Goal: Task Accomplishment & Management: Manage account settings

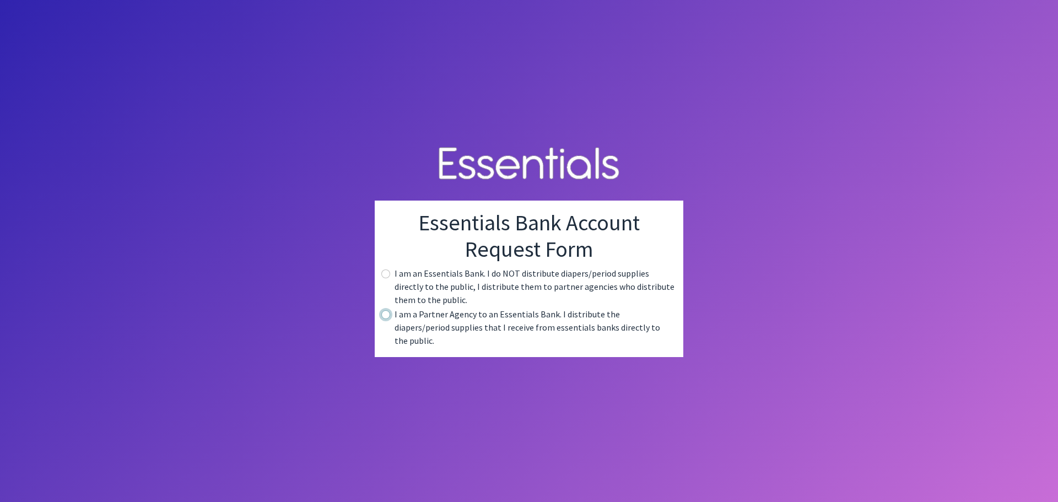
click at [384, 319] on input "radio" at bounding box center [385, 314] width 9 height 9
radio input "true"
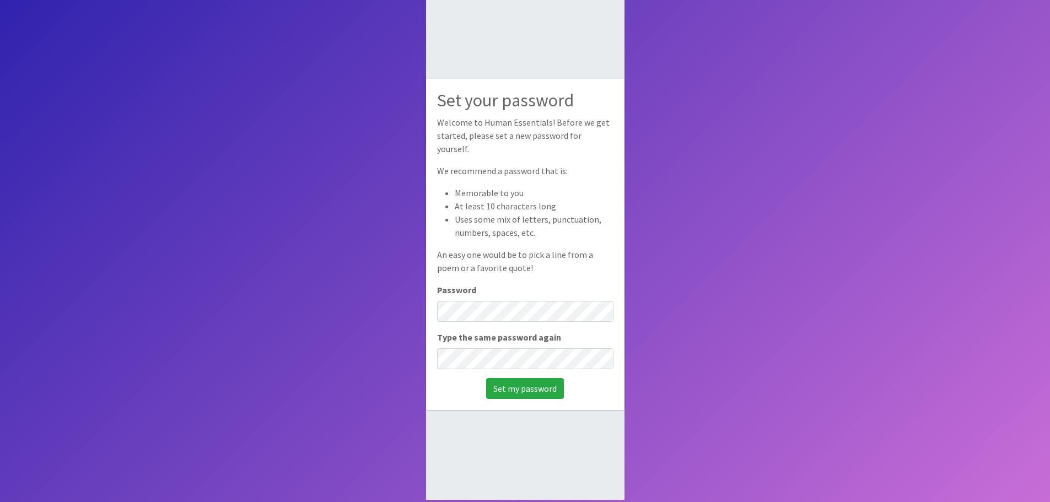
scroll to position [74, 0]
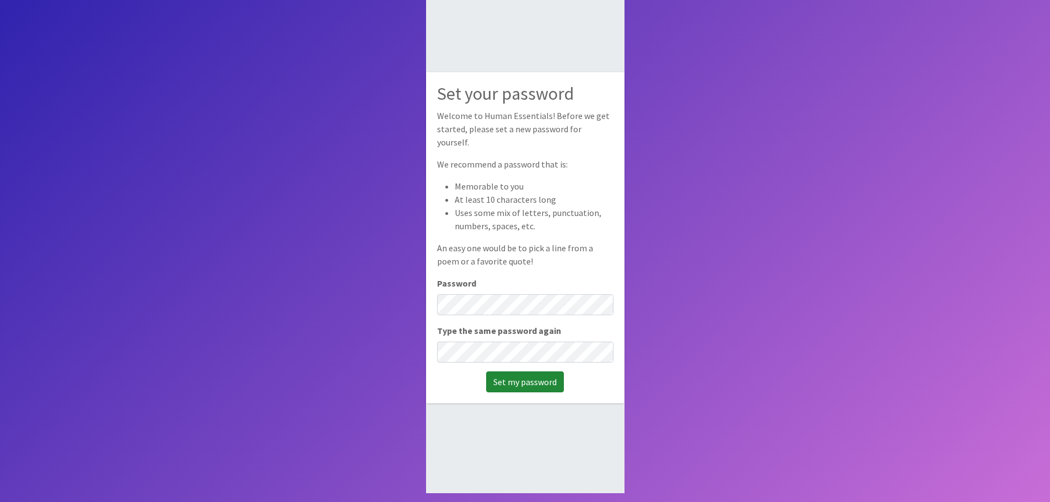
click at [516, 379] on input "Set my password" at bounding box center [525, 381] width 78 height 21
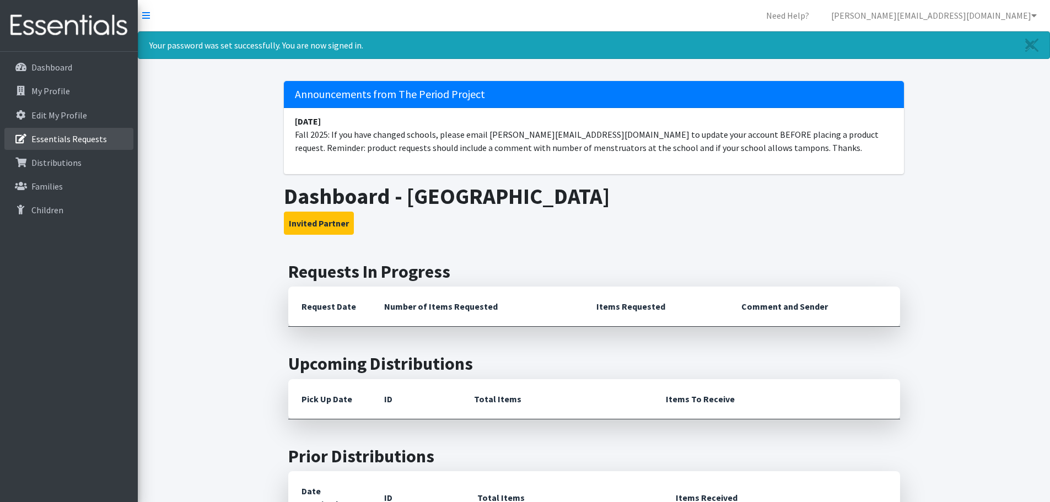
click at [50, 137] on p "Essentials Requests" at bounding box center [69, 138] width 76 height 11
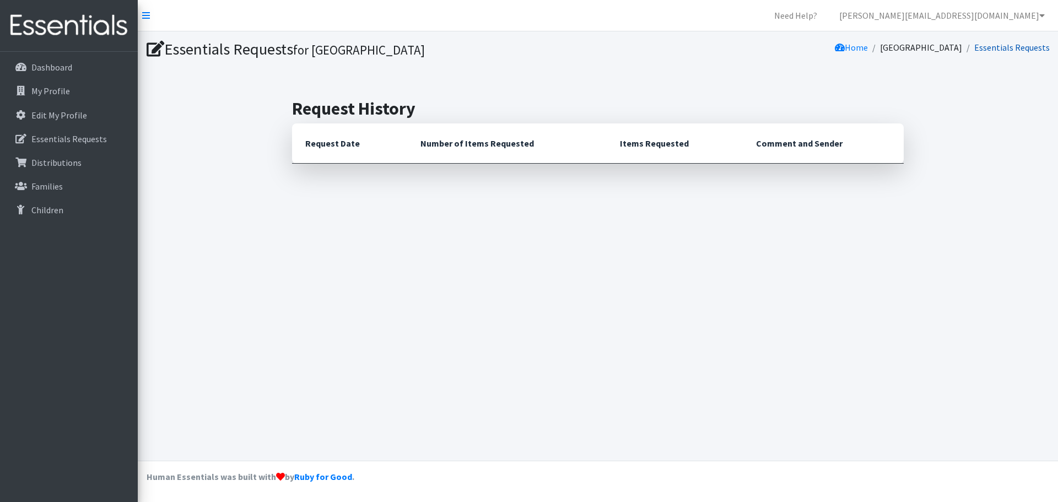
click at [1029, 50] on link "Essentials Requests" at bounding box center [1012, 47] width 76 height 11
click at [145, 14] on icon at bounding box center [146, 15] width 8 height 9
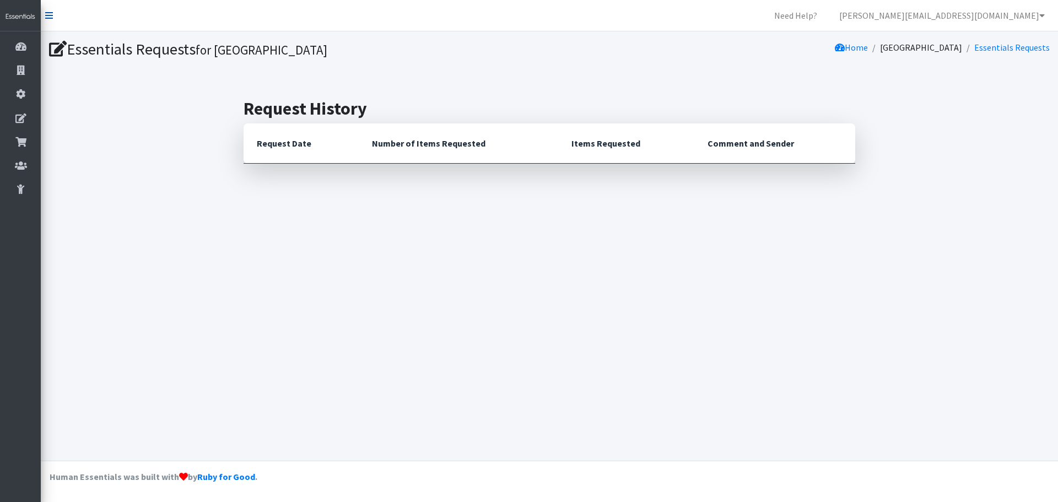
click at [48, 17] on icon at bounding box center [49, 15] width 8 height 9
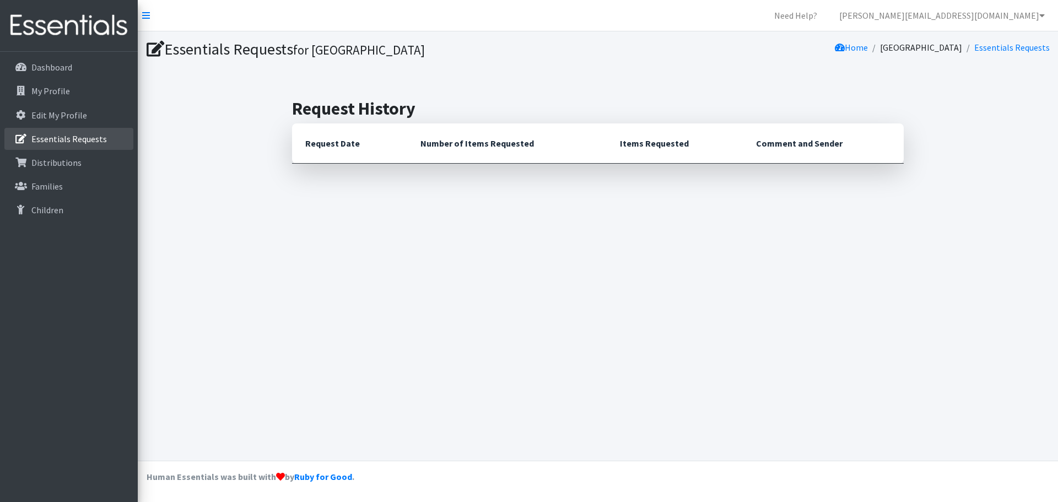
click at [78, 136] on p "Essentials Requests" at bounding box center [69, 138] width 76 height 11
click at [60, 87] on p "My Profile" at bounding box center [50, 90] width 39 height 11
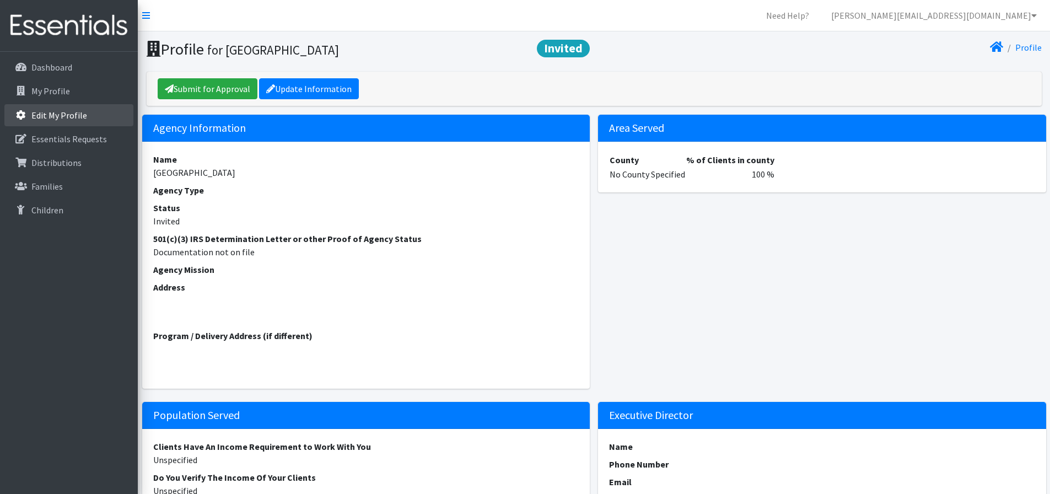
click at [59, 113] on p "Edit My Profile" at bounding box center [59, 115] width 56 height 11
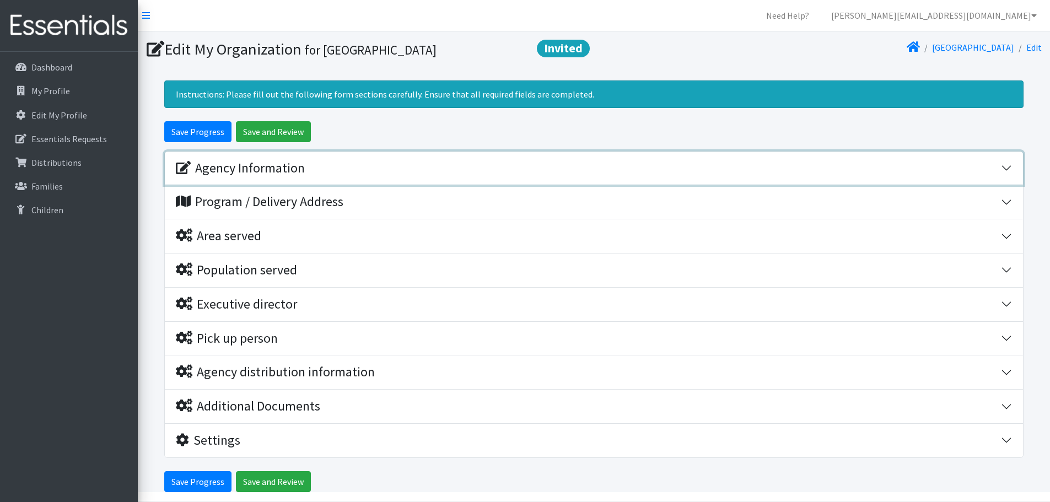
click at [265, 166] on div "Agency Information" at bounding box center [240, 168] width 129 height 16
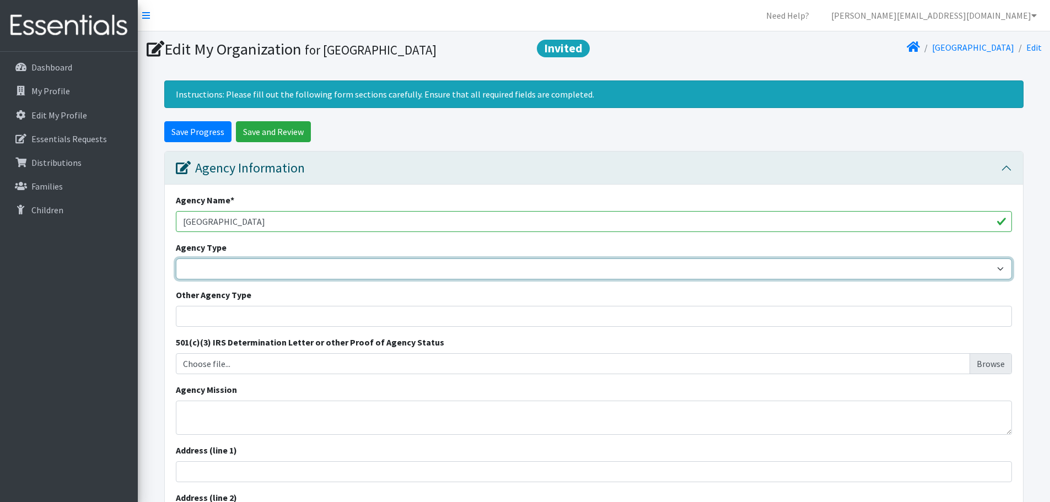
click at [249, 262] on select "Basic Needs Bank Career technical training Child abuse resource center Church o…" at bounding box center [594, 268] width 836 height 21
select select "hs"
click at [176, 258] on select "Basic Needs Bank Career technical training Child abuse resource center Church o…" at bounding box center [594, 268] width 836 height 21
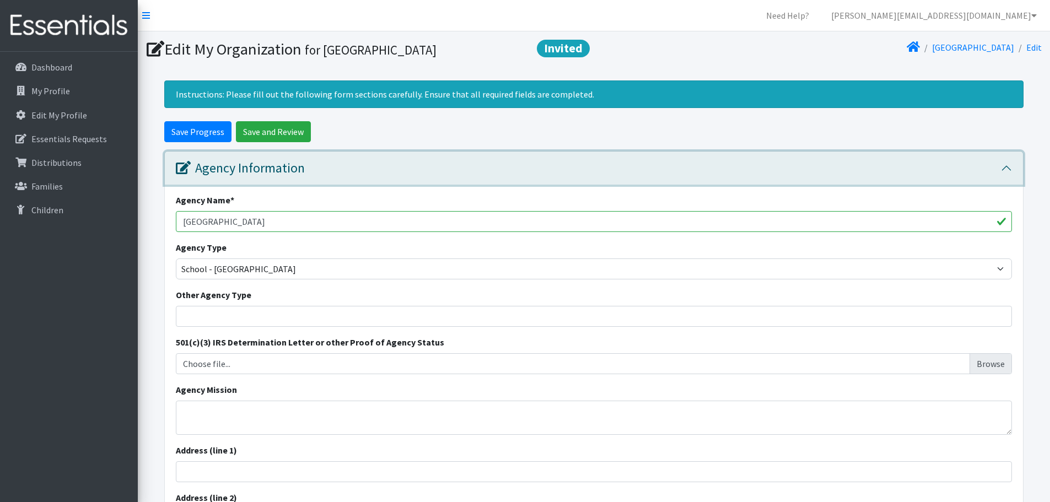
click at [463, 156] on button "Agency Information" at bounding box center [594, 169] width 858 height 34
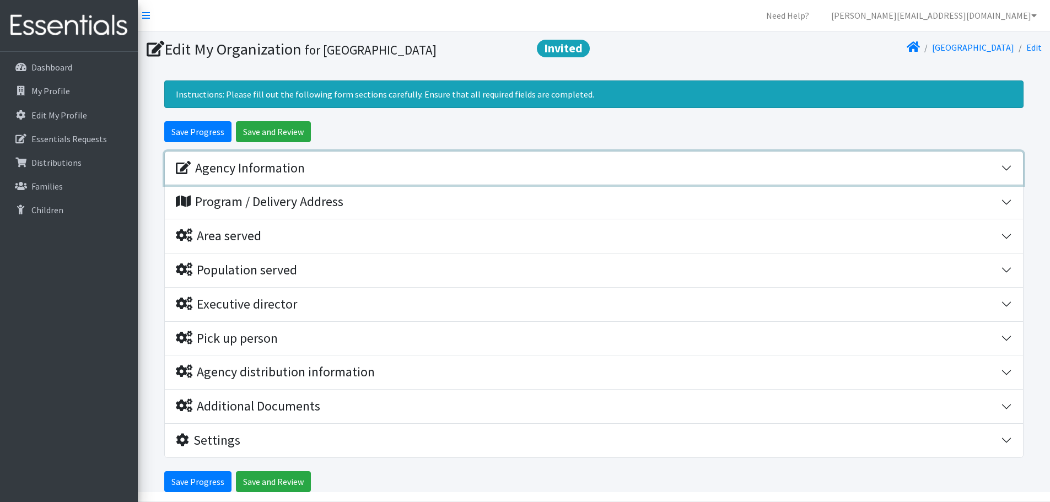
click at [484, 157] on button "Agency Information" at bounding box center [594, 169] width 858 height 34
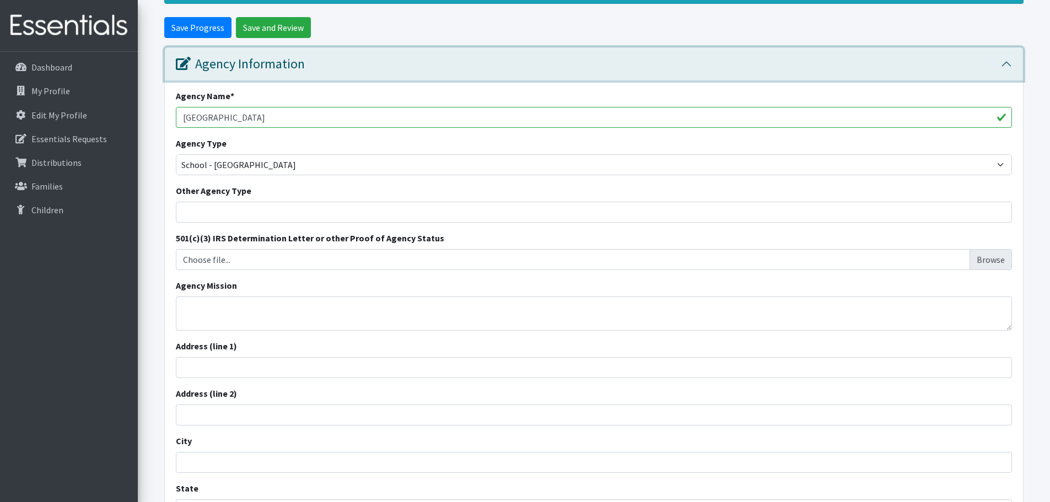
scroll to position [110, 0]
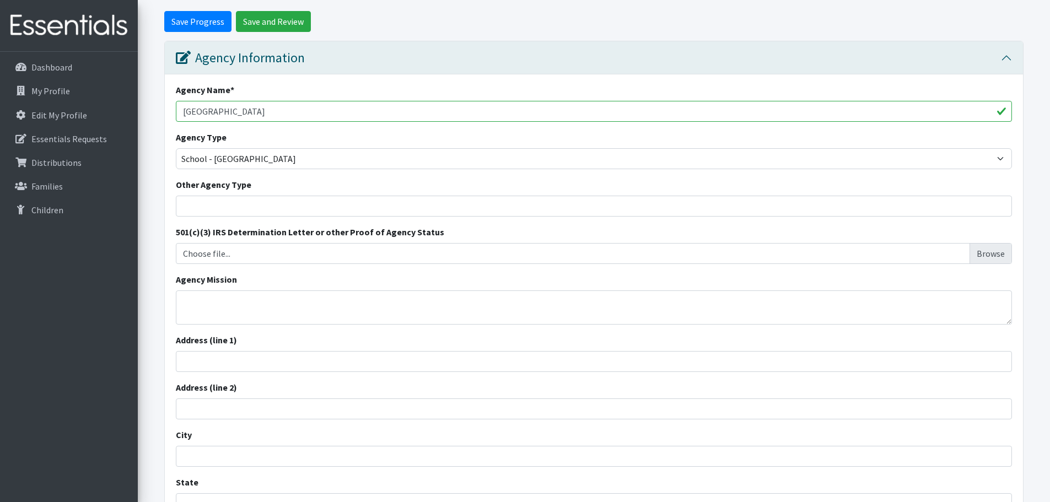
click at [163, 196] on form "Save Progress Save and Review Agency Information Agency Name * Boiling Springs …" at bounding box center [594, 449] width 912 height 876
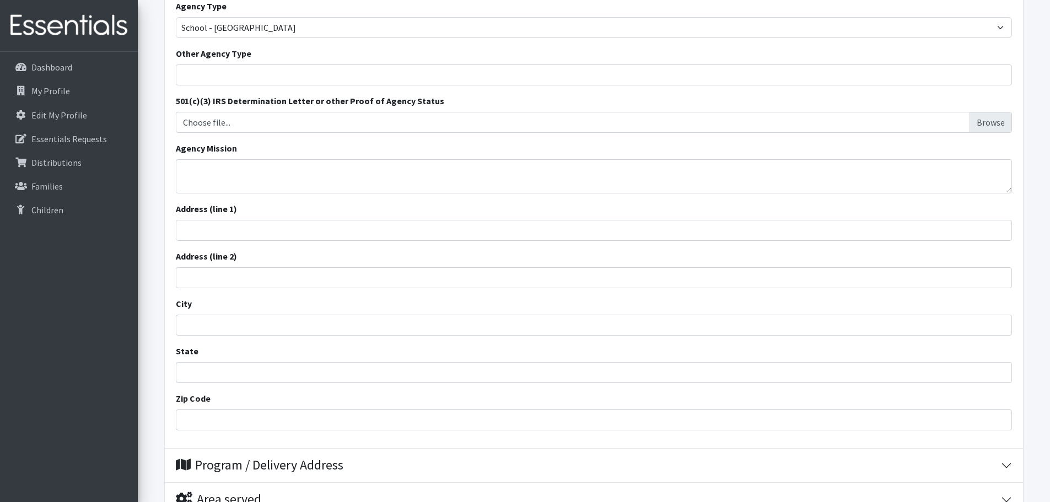
scroll to position [276, 0]
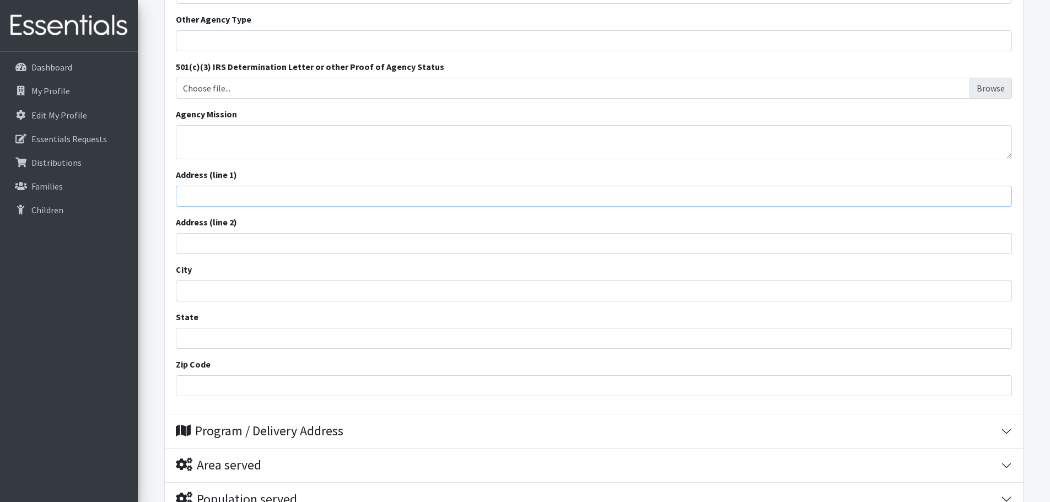
click at [263, 201] on input "Address (line 1)" at bounding box center [594, 196] width 836 height 21
type input "[STREET_ADDRESS]"
click at [279, 290] on input "City" at bounding box center [594, 291] width 836 height 21
type input "[GEOGRAPHIC_DATA]"
click at [297, 344] on input "State" at bounding box center [594, 338] width 836 height 21
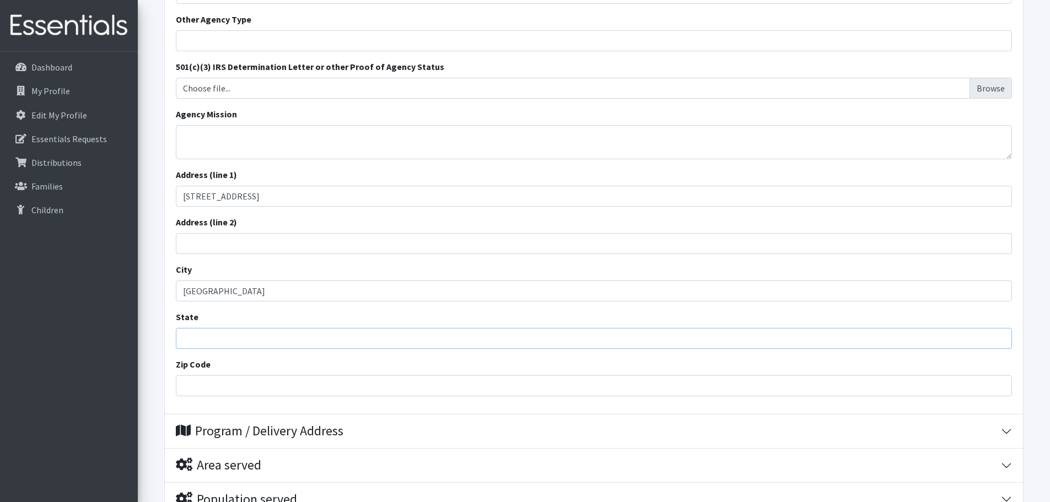
type input "s"
type input "SC"
click at [314, 391] on input "Zip Code" at bounding box center [594, 385] width 836 height 21
type input "29316"
click at [145, 295] on form "Save Progress Save and Review Agency Information Agency Name * Boiling Springs …" at bounding box center [594, 284] width 912 height 876
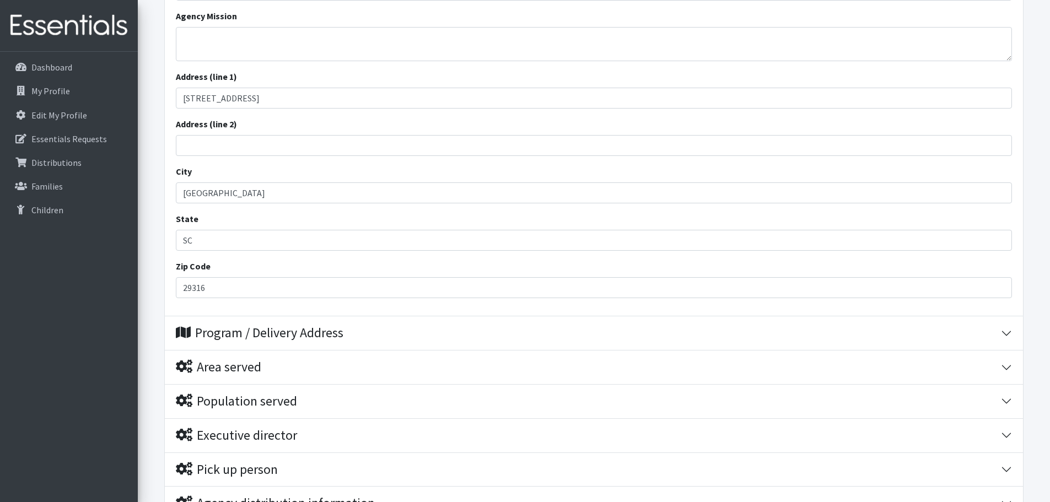
scroll to position [441, 0]
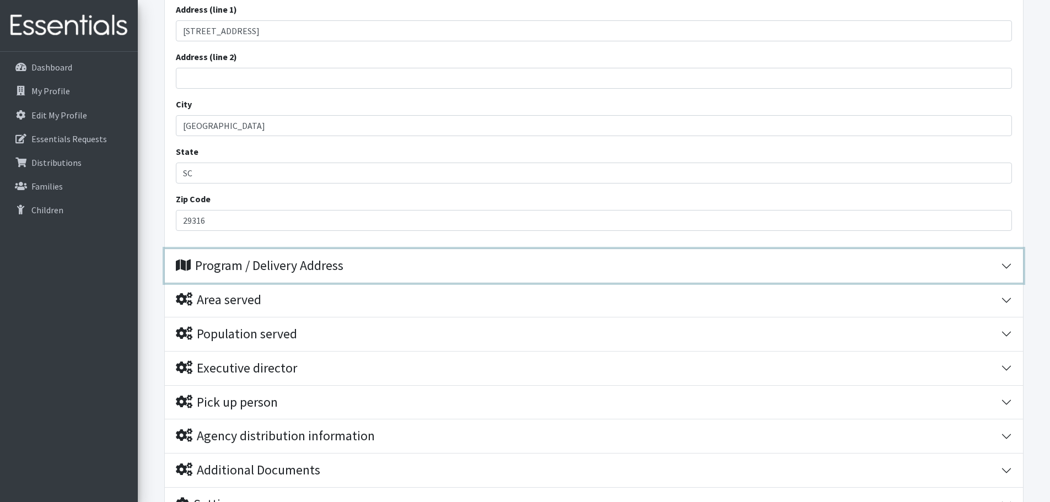
click at [277, 260] on div "Program / Delivery Address" at bounding box center [260, 266] width 168 height 16
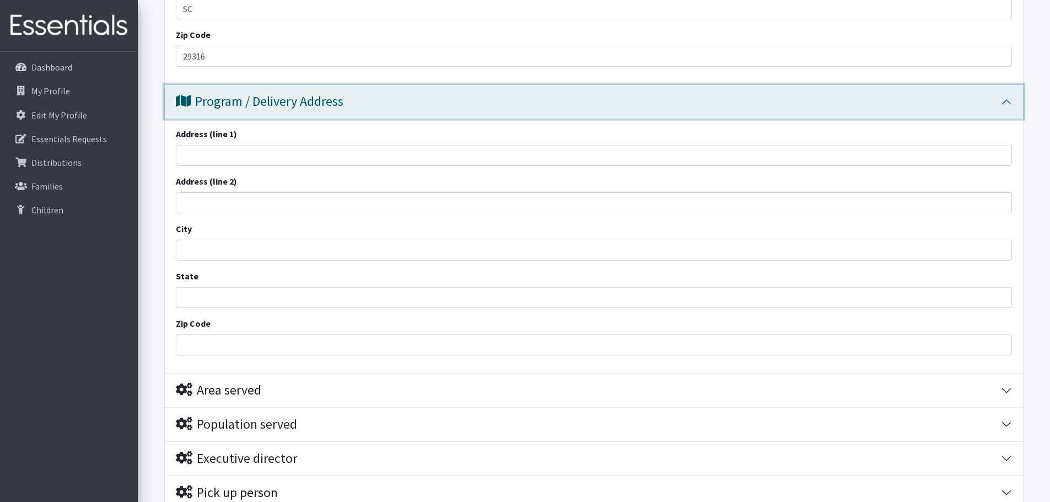
scroll to position [606, 0]
click at [231, 161] on input "Address (line 1)" at bounding box center [594, 154] width 836 height 21
type input "[STREET_ADDRESS]"
type input "Boiling Springs"
type input "SC"
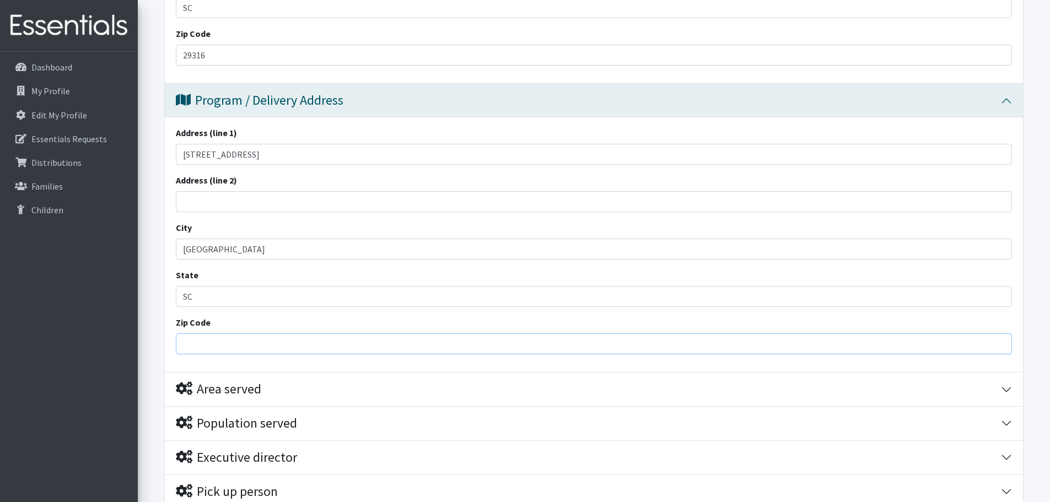
click at [214, 346] on input "Zip Code" at bounding box center [594, 343] width 836 height 21
click at [221, 338] on input "29316" at bounding box center [594, 343] width 836 height 21
click at [228, 343] on input "29316" at bounding box center [594, 343] width 836 height 21
click at [253, 291] on input "SC" at bounding box center [594, 296] width 836 height 21
click at [268, 348] on input "222229316" at bounding box center [594, 343] width 836 height 21
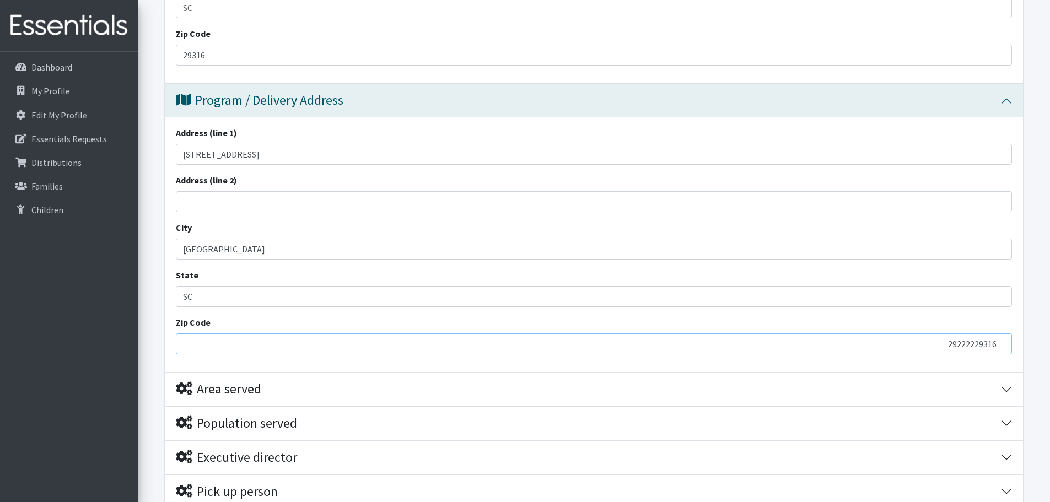
type input "29222229315"
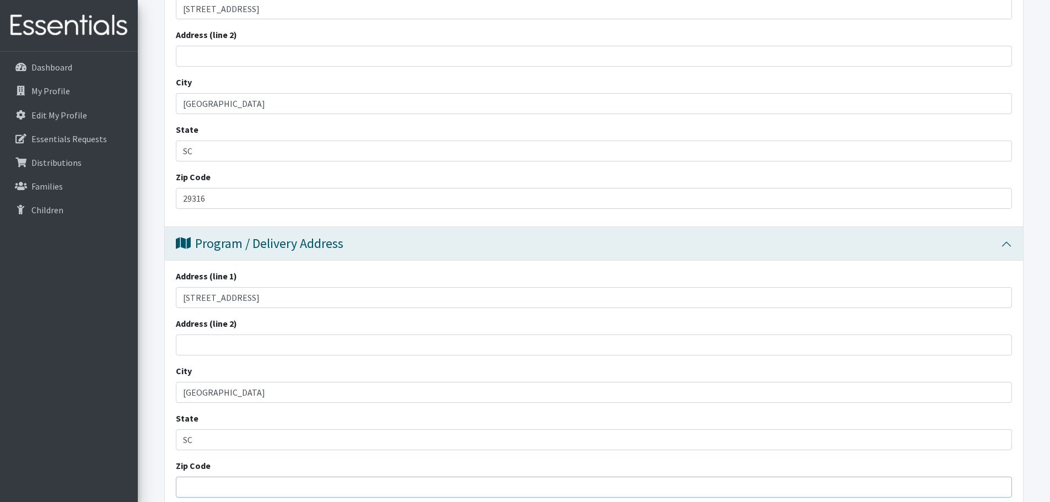
scroll to position [608, 0]
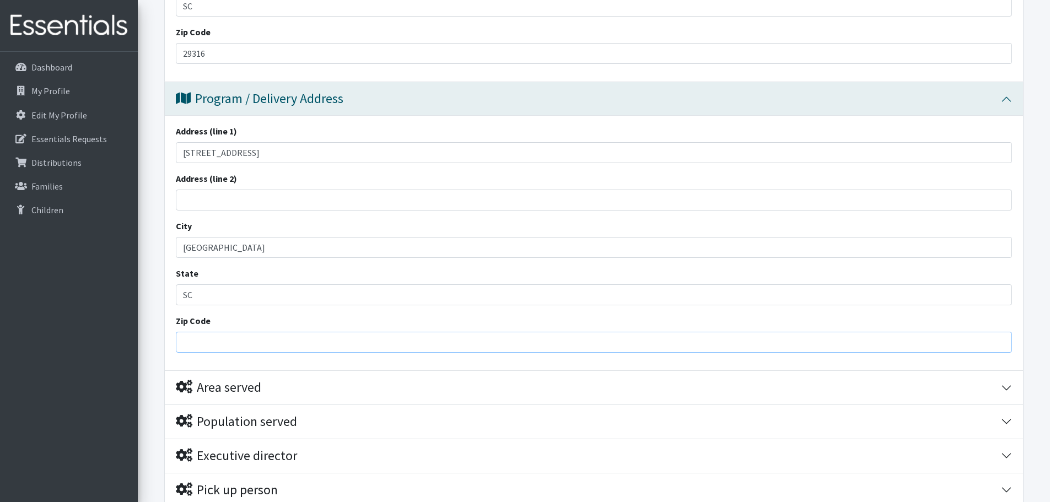
click at [255, 348] on input "Zip Code" at bounding box center [594, 342] width 836 height 21
type input "2"
type input "29316"
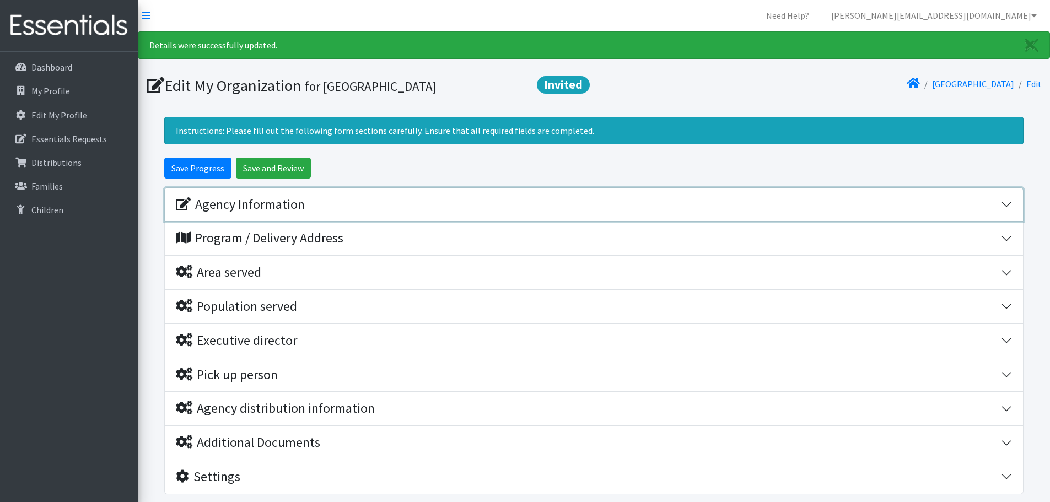
click at [320, 212] on div "Agency Information" at bounding box center [588, 205] width 825 height 16
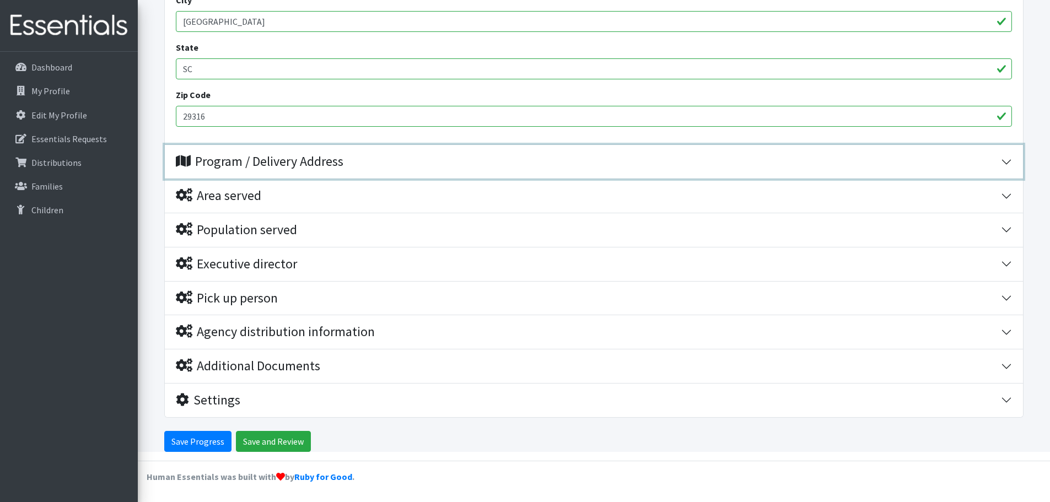
click at [248, 157] on div "Program / Delivery Address" at bounding box center [260, 162] width 168 height 16
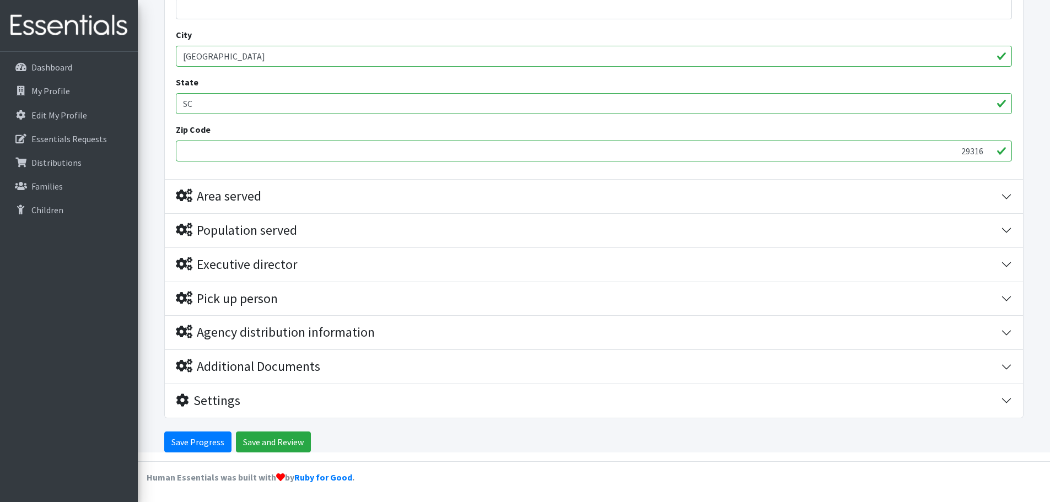
scroll to position [836, 0]
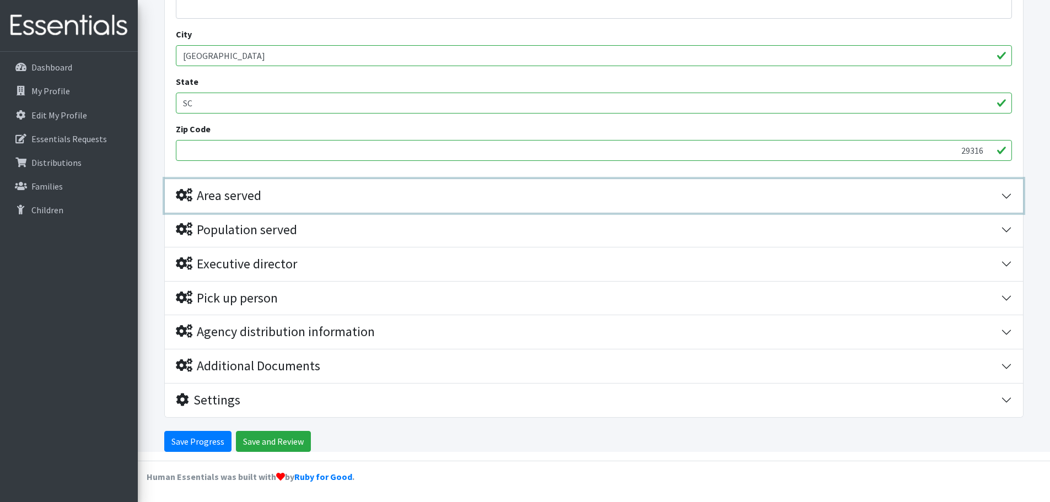
click at [234, 195] on div "Area served" at bounding box center [218, 196] width 85 height 16
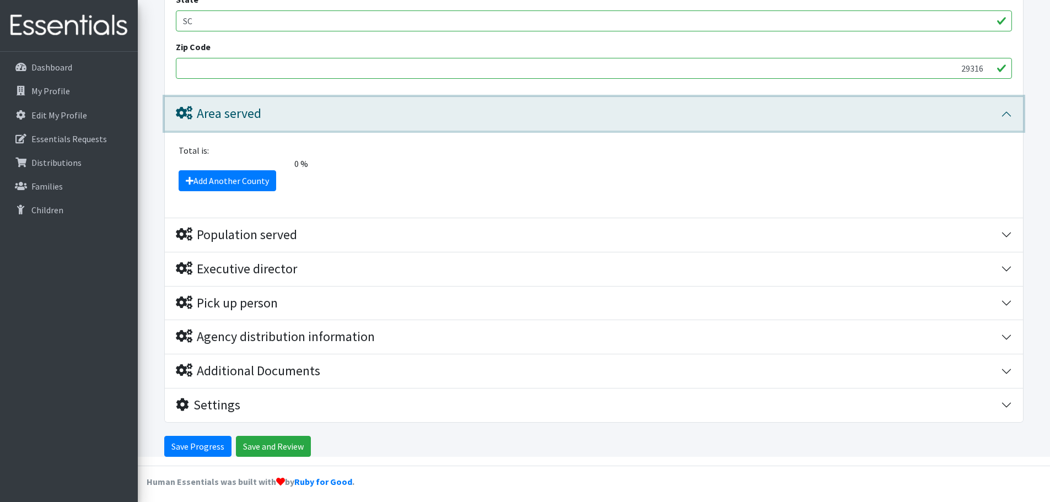
scroll to position [923, 0]
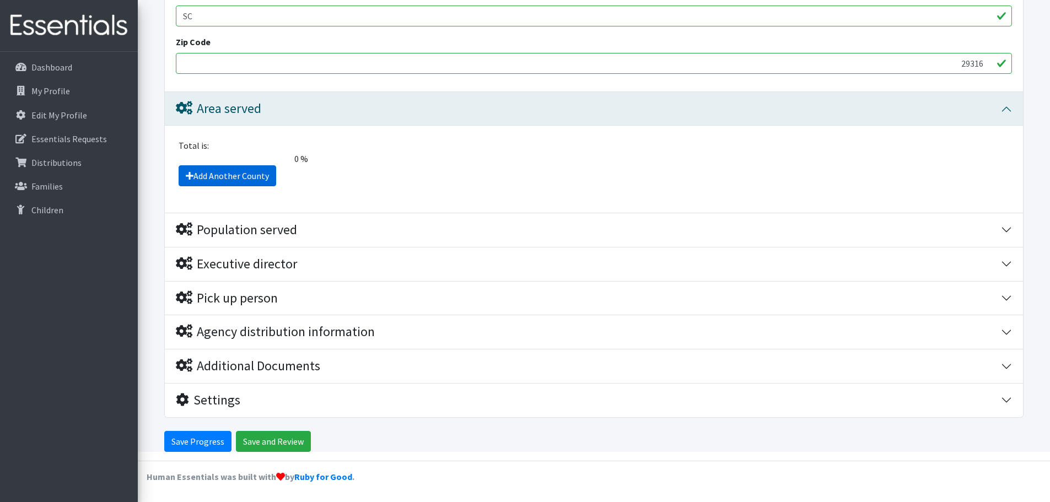
click at [201, 176] on link "Add Another County" at bounding box center [228, 175] width 98 height 21
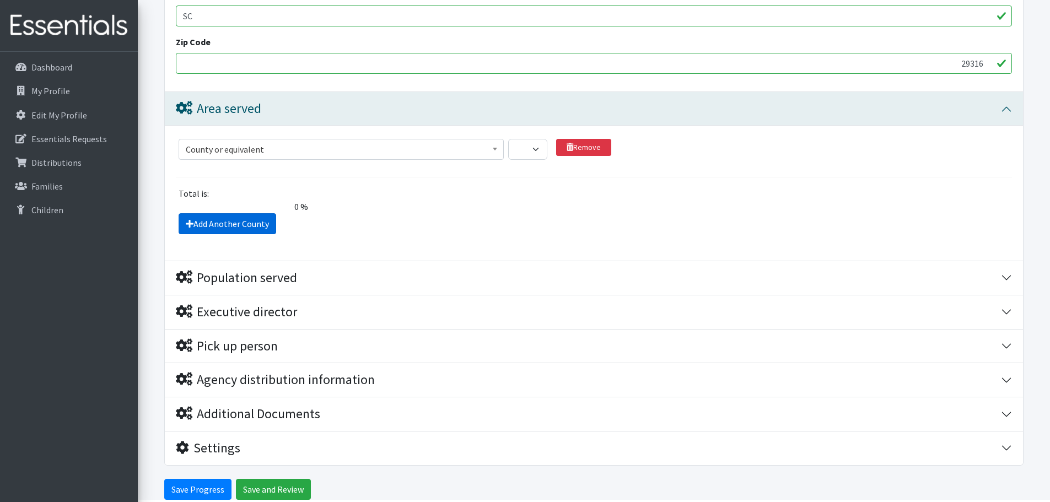
scroll to position [971, 0]
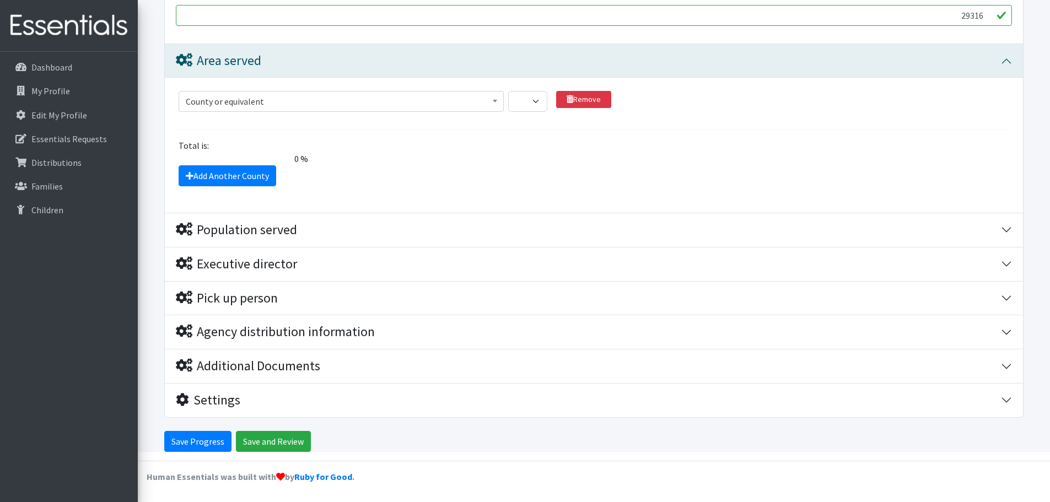
click at [226, 94] on span "County or equivalent" at bounding box center [341, 101] width 311 height 15
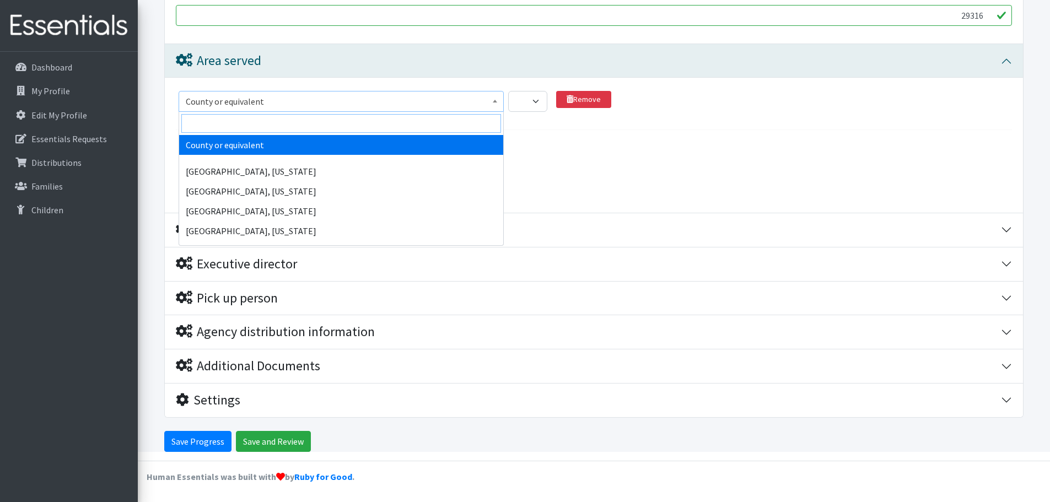
click at [396, 126] on input "search" at bounding box center [341, 123] width 320 height 19
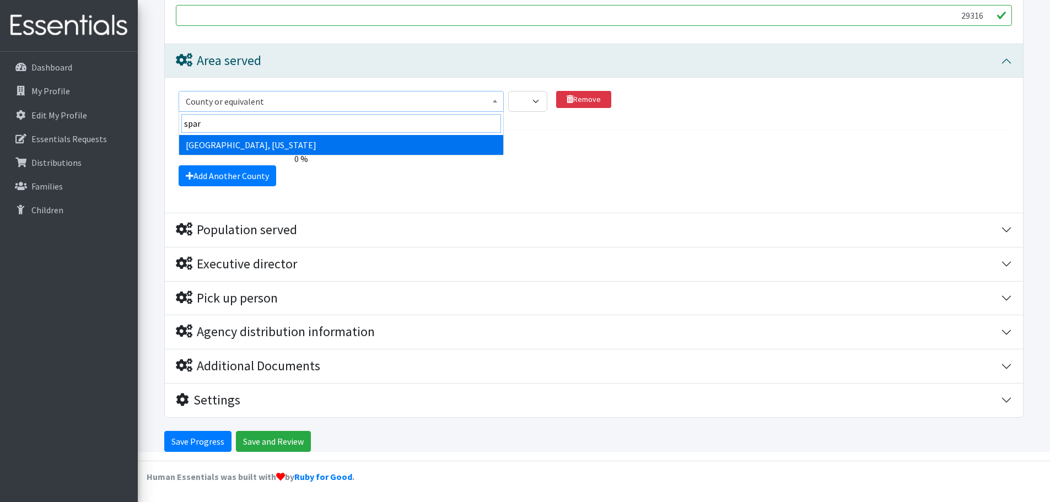
type input "spar"
select select "2720"
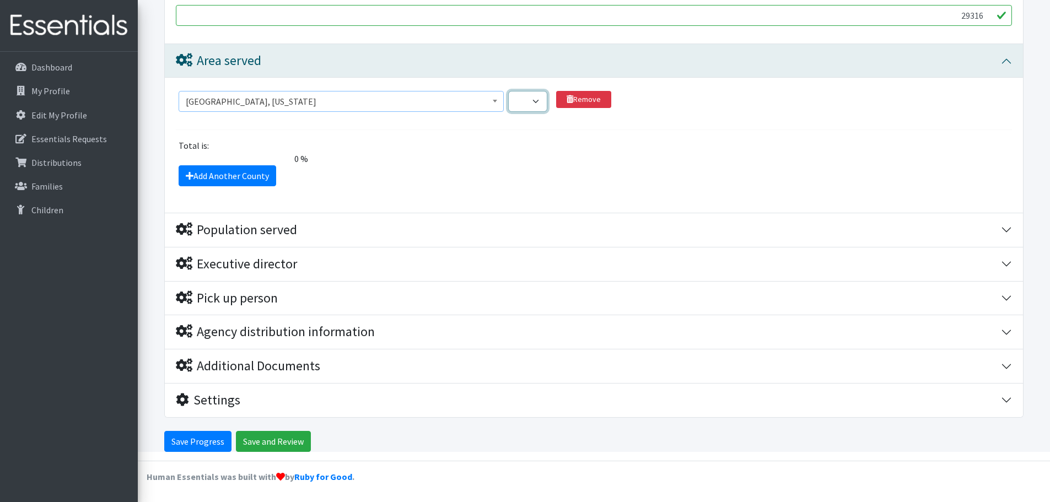
click at [523, 95] on select "1 2 3 4 5 6 7 8 9 10 11 12 13 14 15 16 17 18 19 20 21 22 23 24 25 26 27 28 29 3…" at bounding box center [527, 101] width 39 height 21
select select "2"
click at [508, 91] on select "1 2 3 4 5 6 7 8 9 10 11 12 13 14 15 16 17 18 19 20 21 22 23 24 25 26 27 28 29 3…" at bounding box center [527, 101] width 39 height 21
click at [530, 106] on select "1 2 3 4 5 6 7 8 9 10 11 12 13 14 15 16 17 18 19 20 21 22 23 24 25 26 27 28 29 3…" at bounding box center [527, 101] width 39 height 21
click at [508, 91] on select "1 2 3 4 5 6 7 8 9 10 11 12 13 14 15 16 17 18 19 20 21 22 23 24 25 26 27 28 29 3…" at bounding box center [527, 101] width 39 height 21
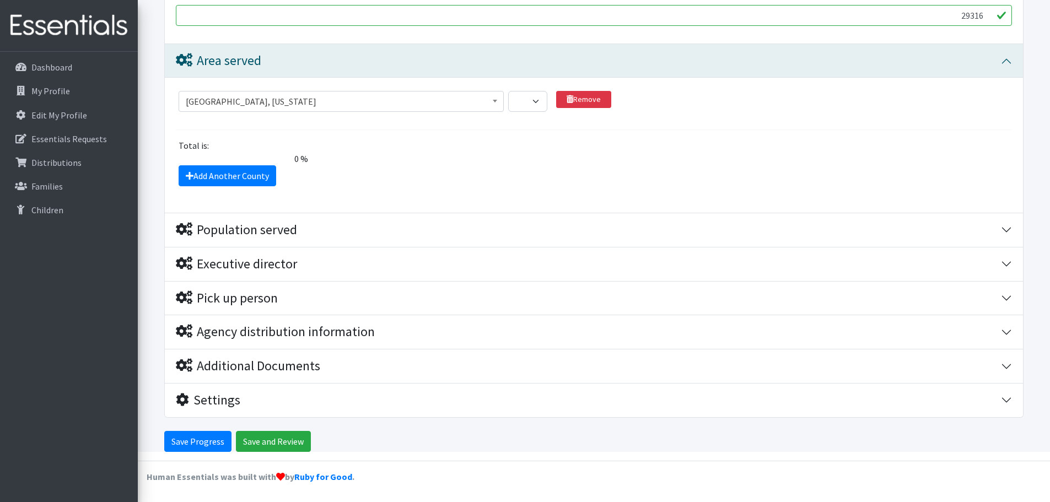
click at [783, 116] on div "County or equivalent Abbeville County, South Carolina Acadia Parish, Louisiana …" at bounding box center [594, 106] width 831 height 30
click at [527, 96] on select "1 2 3 4 5 6 7 8 9 10 11 12 13 14 15 16 17 18 19 20 21 22 23 24 25 26 27 28 29 3…" at bounding box center [527, 101] width 39 height 21
select select "16"
click at [508, 91] on select "1 2 3 4 5 6 7 8 9 10 11 12 13 14 15 16 17 18 19 20 21 22 23 24 25 26 27 28 29 3…" at bounding box center [527, 101] width 39 height 21
click at [523, 96] on select "1 2 3 4 5 6 7 8 9 10 11 12 13 14 15 16 17 18 19 20 21 22 23 24 25 26 27 28 29 3…" at bounding box center [527, 101] width 39 height 21
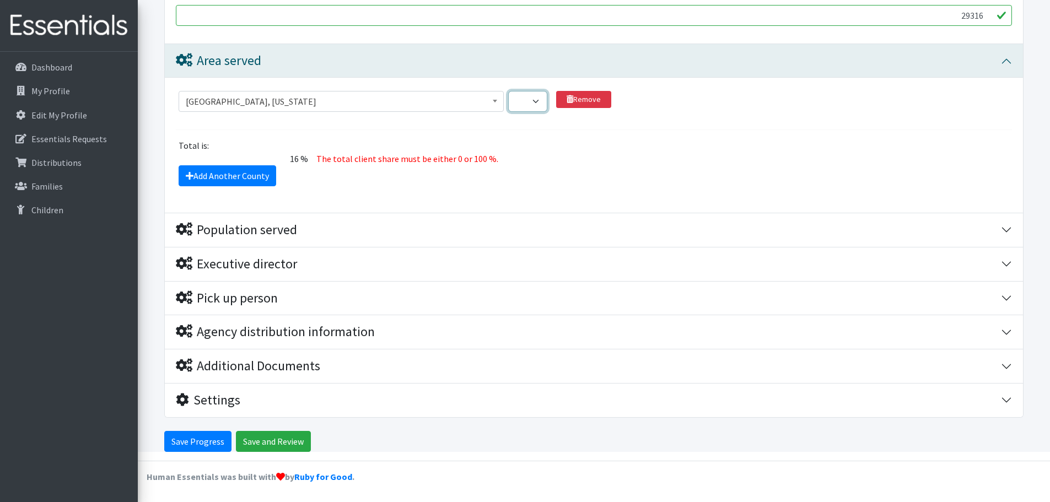
click at [508, 91] on select "1 2 3 4 5 6 7 8 9 10 11 12 13 14 15 16 17 18 19 20 21 22 23 24 25 26 27 28 29 3…" at bounding box center [527, 101] width 39 height 21
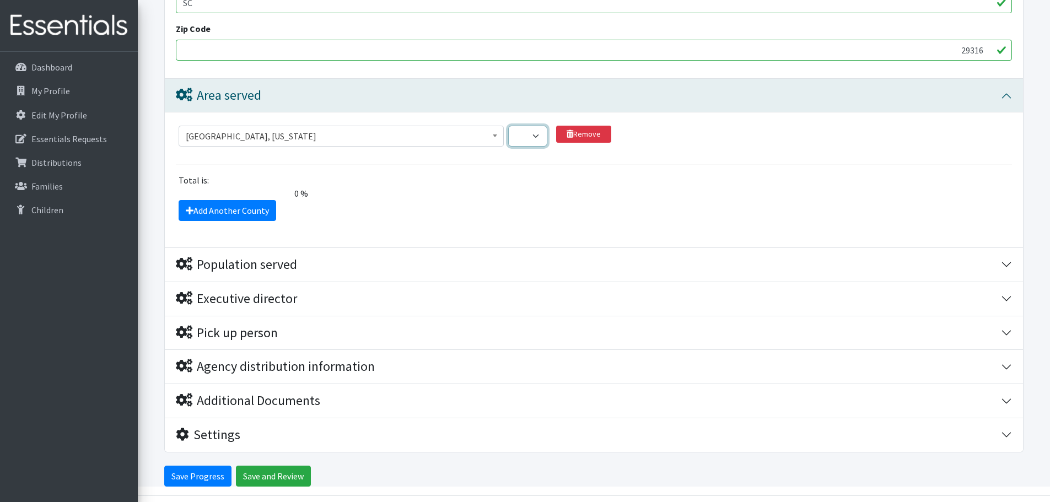
scroll to position [937, 0]
click at [533, 138] on select "1 2 3 4 5 6 7 8 9 10 11 12 13 14 15 16 17 18 19 20 21 22 23 24 25 26 27 28 29 3…" at bounding box center [527, 135] width 39 height 21
select select "19"
click at [508, 125] on select "1 2 3 4 5 6 7 8 9 10 11 12 13 14 15 16 17 18 19 20 21 22 23 24 25 26 27 28 29 3…" at bounding box center [527, 135] width 39 height 21
click at [533, 134] on select "1 2 3 4 5 6 7 8 9 10 11 12 13 14 15 16 17 18 19 20 21 22 23 24 25 26 27 28 29 3…" at bounding box center [527, 135] width 39 height 21
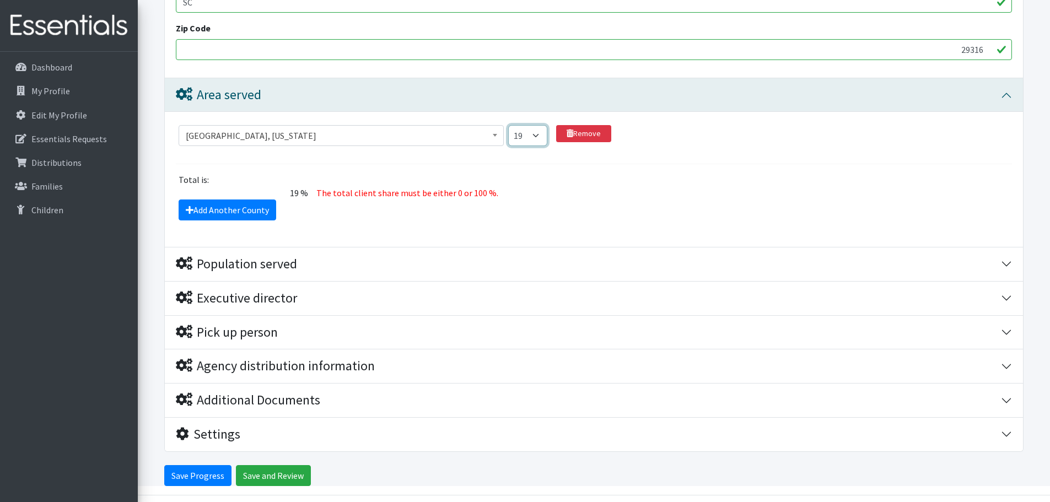
select select
click at [508, 125] on select "1 2 3 4 5 6 7 8 9 10 11 12 13 14 15 16 17 18 19 20 21 22 23 24 25 26 27 28 29 3…" at bounding box center [527, 135] width 39 height 21
click at [801, 214] on div "Add Another County" at bounding box center [594, 209] width 844 height 21
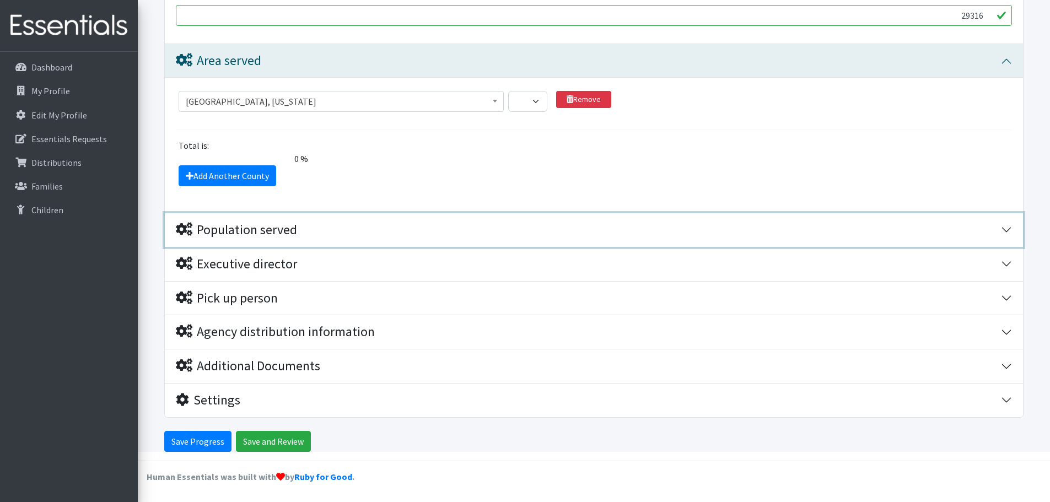
click at [264, 228] on div "Population served" at bounding box center [236, 230] width 121 height 16
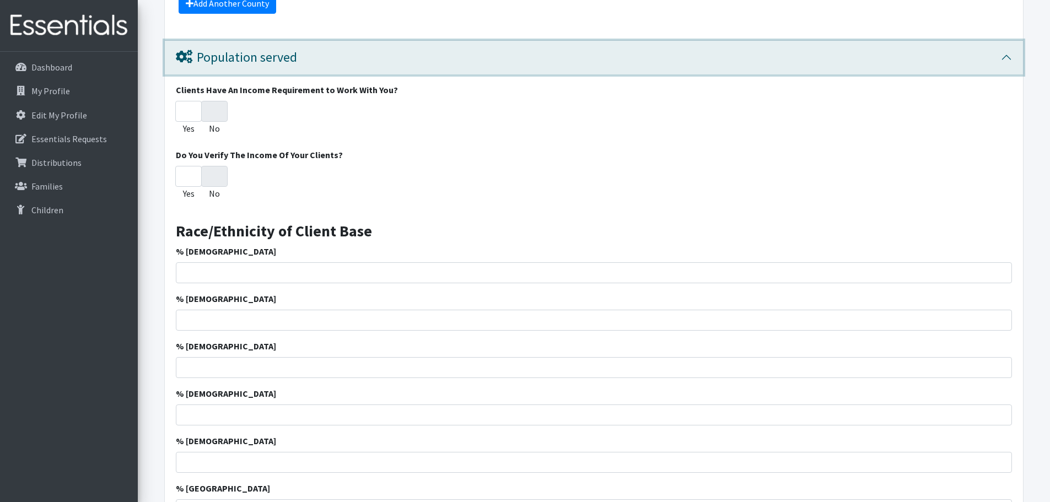
scroll to position [1137, 0]
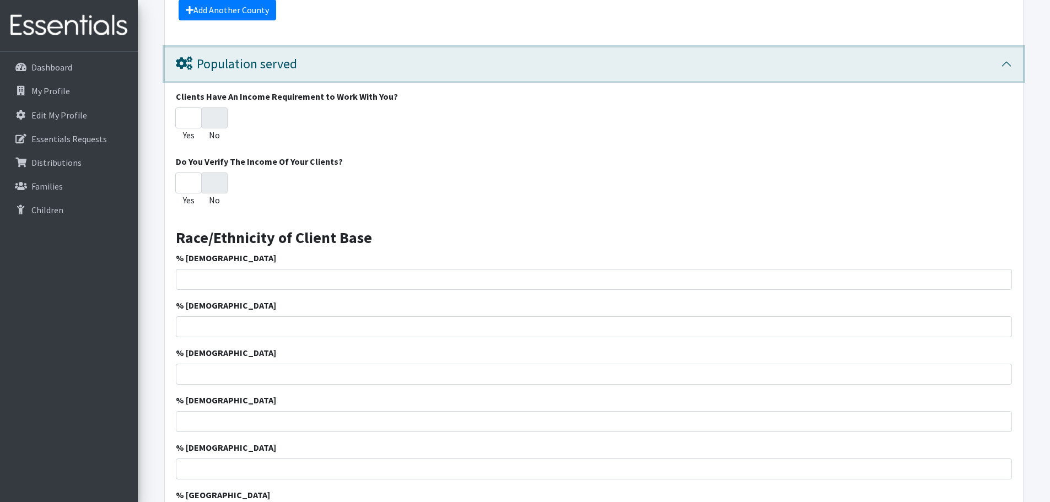
click at [1009, 64] on button "Population served" at bounding box center [594, 64] width 858 height 34
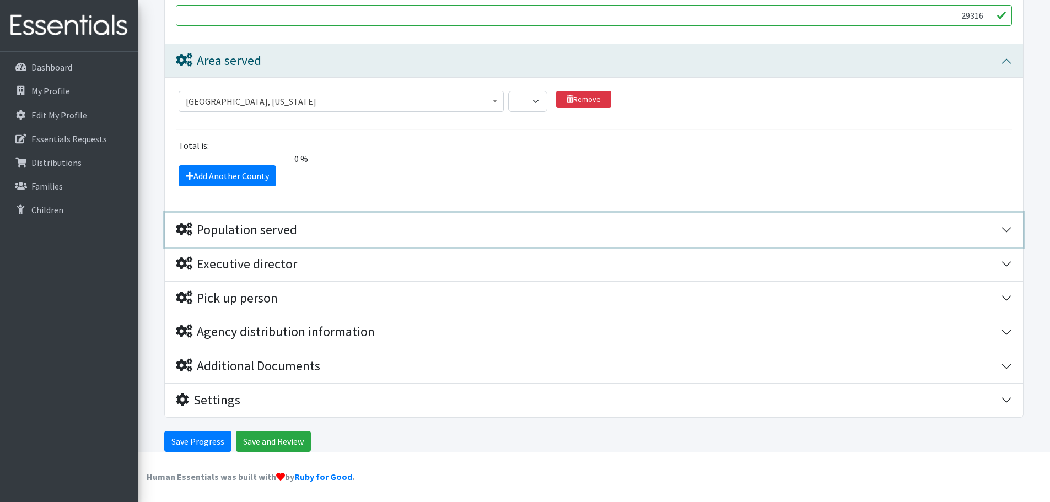
scroll to position [971, 0]
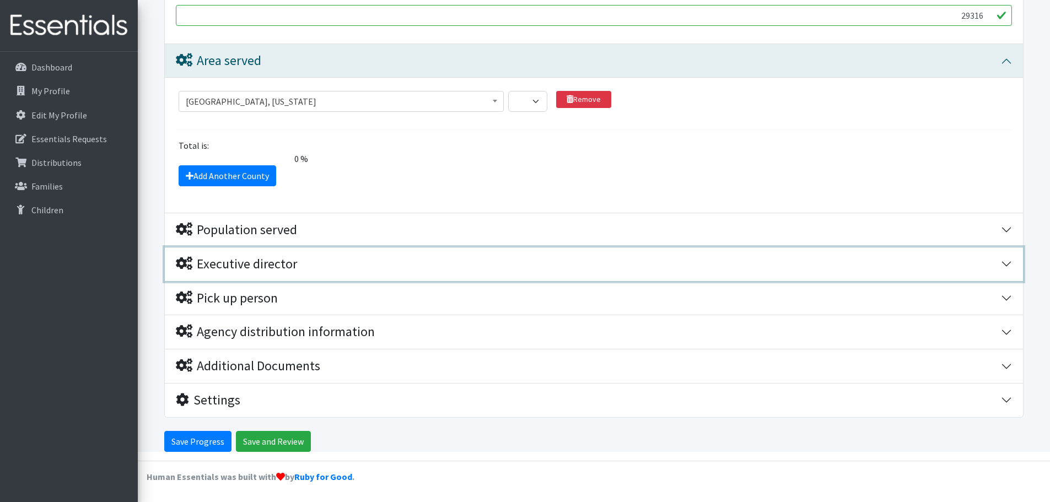
click at [278, 267] on div "Executive director" at bounding box center [236, 264] width 121 height 16
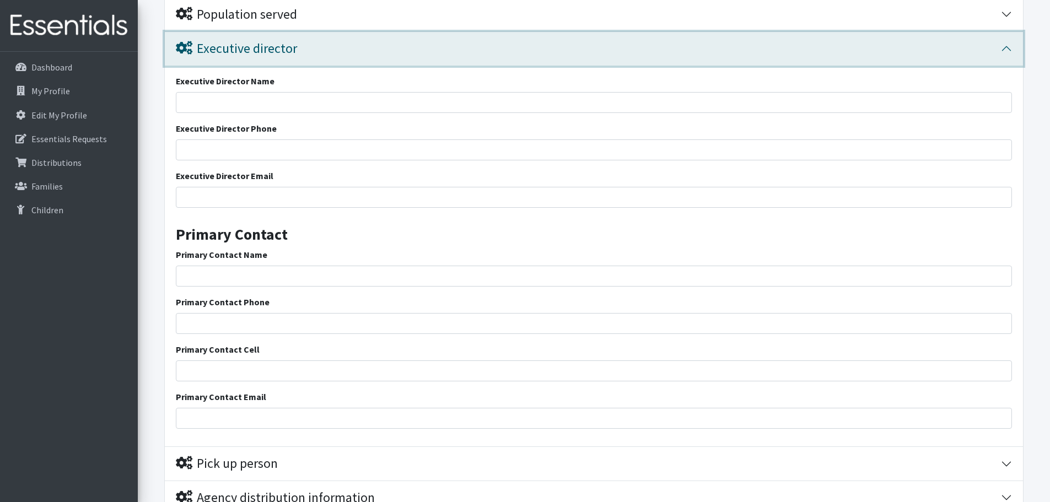
scroll to position [1131, 0]
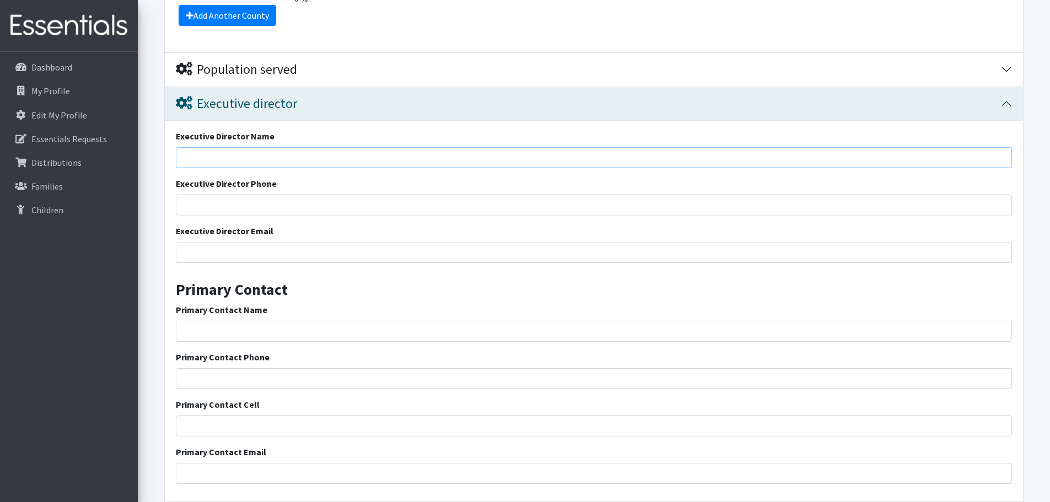
click at [262, 150] on input "Executive Director Name" at bounding box center [594, 157] width 836 height 21
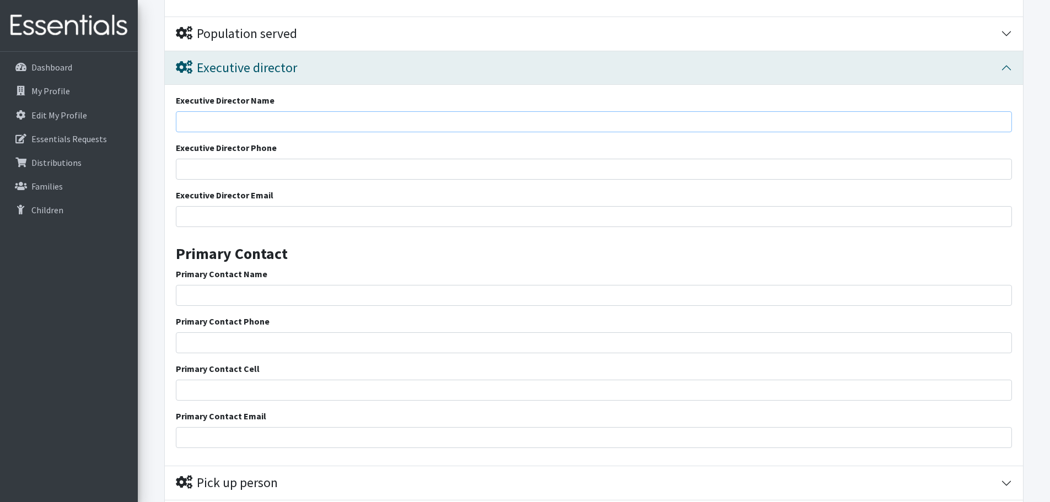
scroll to position [1187, 0]
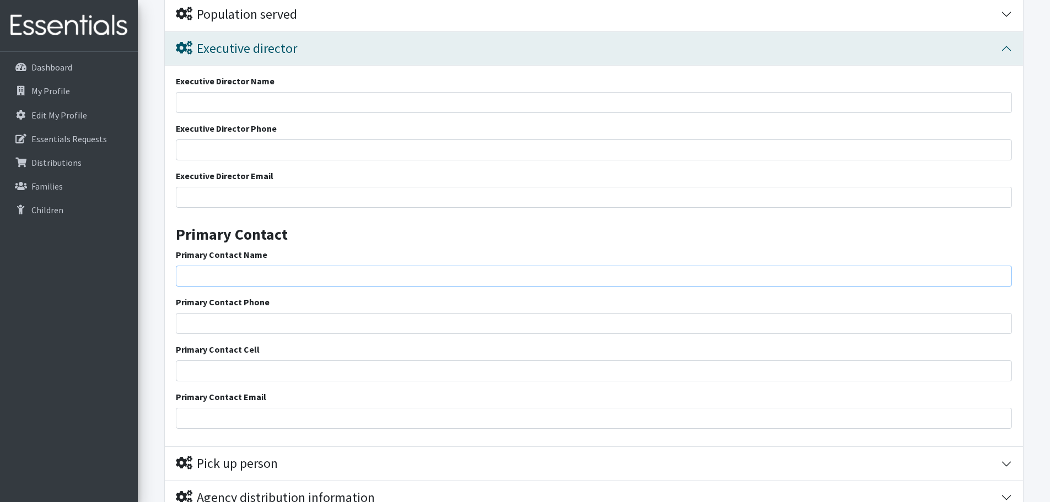
click at [276, 277] on input "Primary Contact Name" at bounding box center [594, 276] width 836 height 21
type input "[PERSON_NAME]"
click at [298, 317] on input "Primary Contact Phone" at bounding box center [594, 323] width 836 height 21
type input "8645788465"
click at [481, 419] on input "Primary Contact Email" at bounding box center [594, 418] width 836 height 21
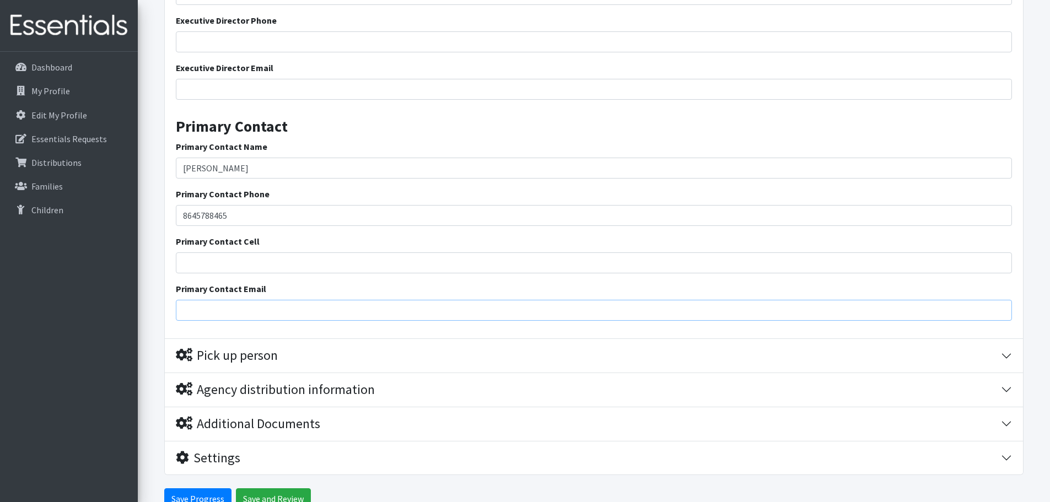
scroll to position [1297, 0]
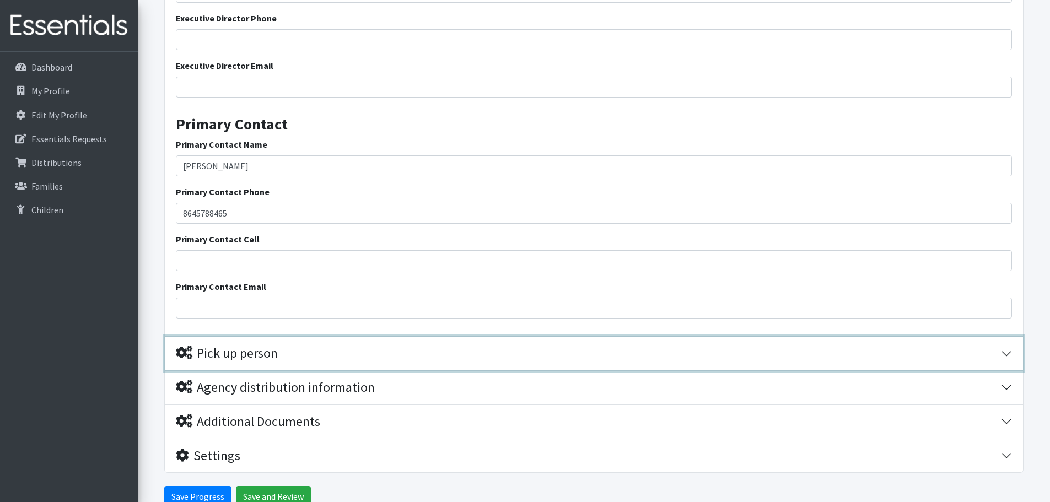
click at [214, 354] on div "Pick up person" at bounding box center [227, 354] width 102 height 16
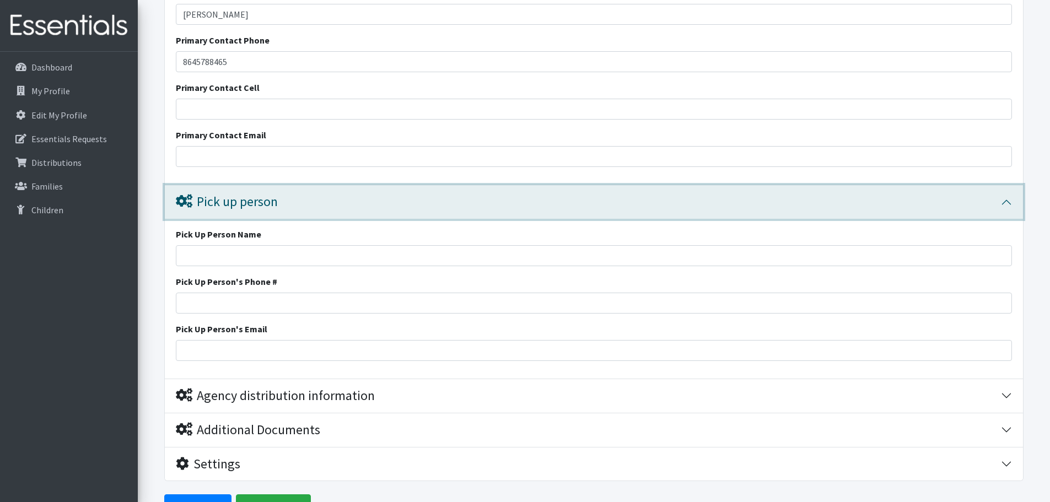
scroll to position [1457, 0]
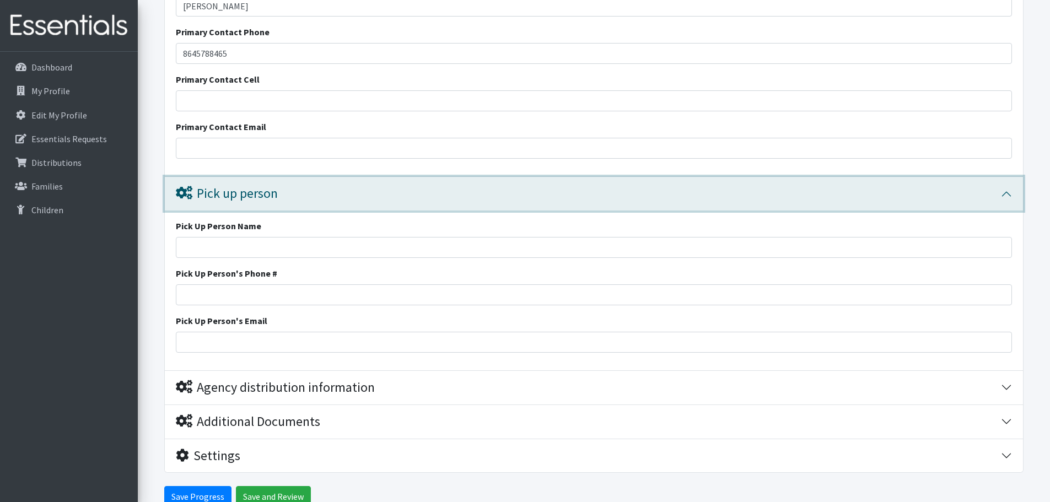
click at [243, 189] on div "Pick up person" at bounding box center [227, 194] width 102 height 16
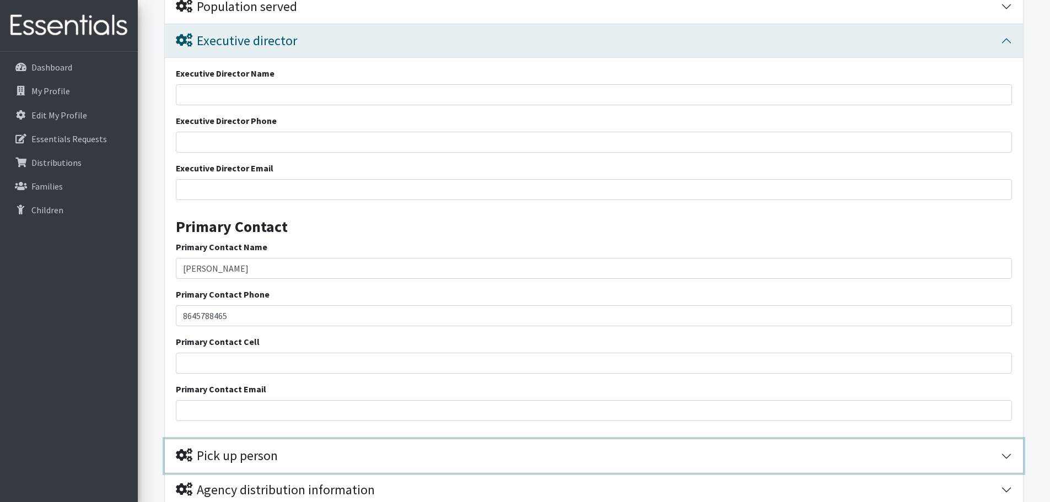
scroll to position [1187, 0]
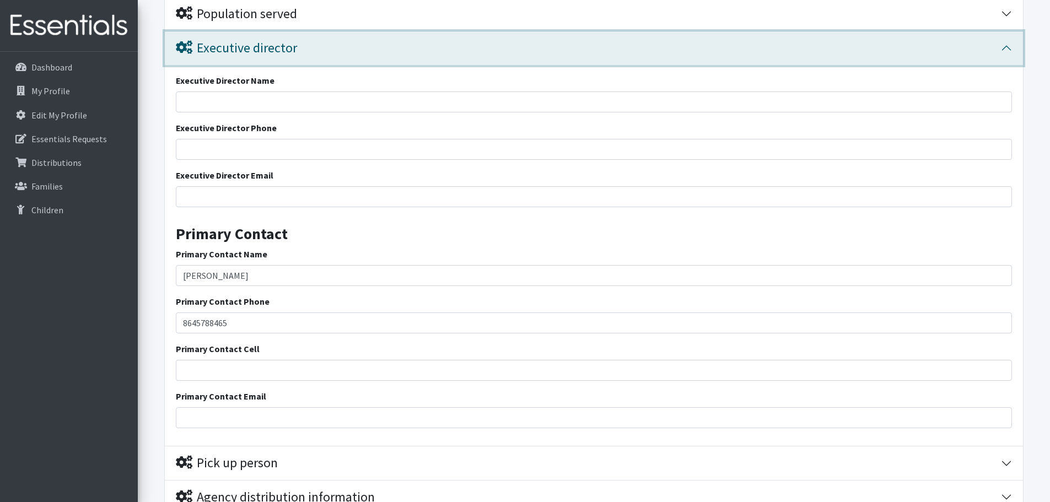
click at [249, 55] on div "Executive director" at bounding box center [236, 48] width 121 height 16
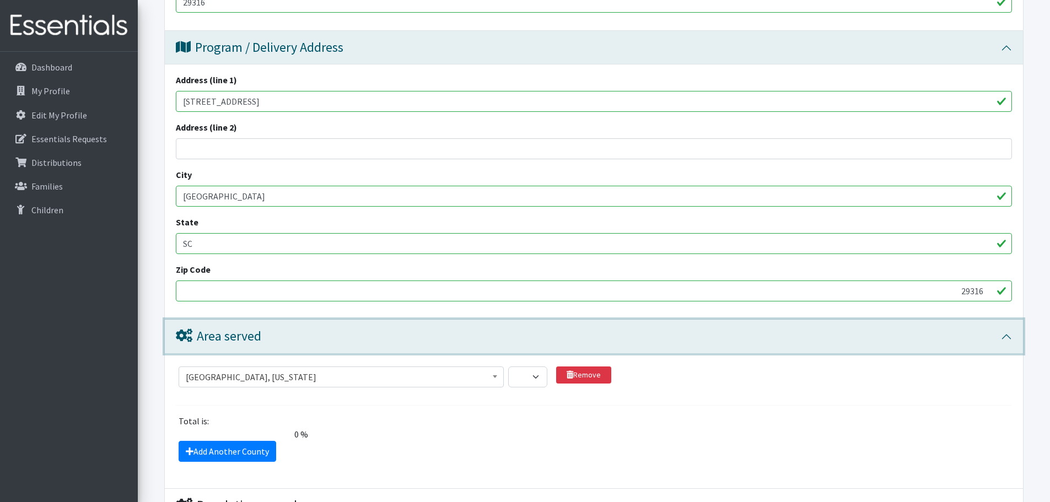
click at [235, 340] on div "Area served" at bounding box center [218, 336] width 85 height 16
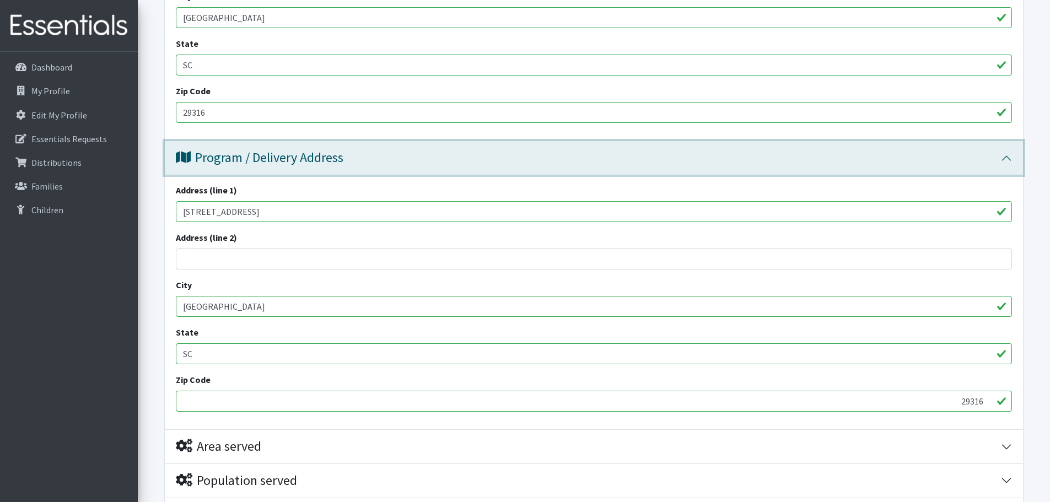
click at [235, 162] on div "Program / Delivery Address" at bounding box center [260, 158] width 168 height 16
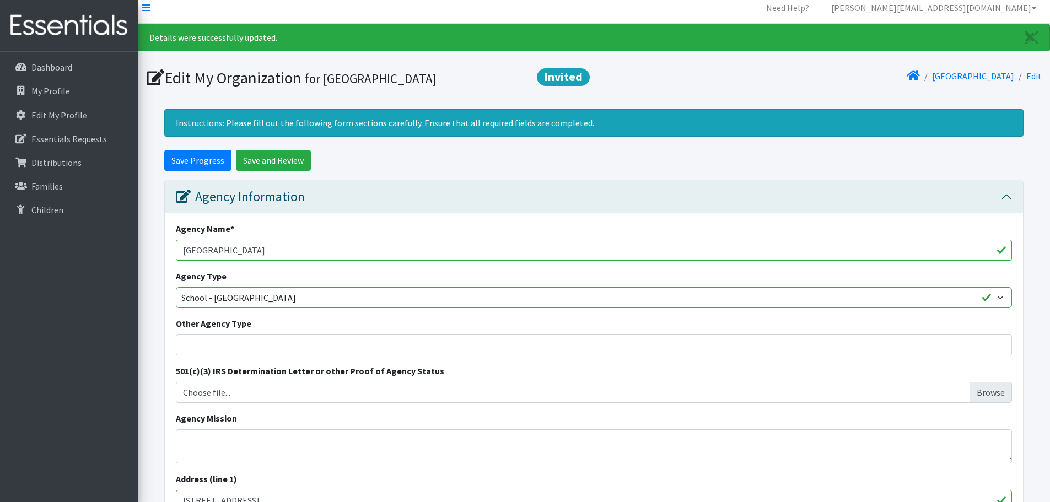
scroll to position [3, 0]
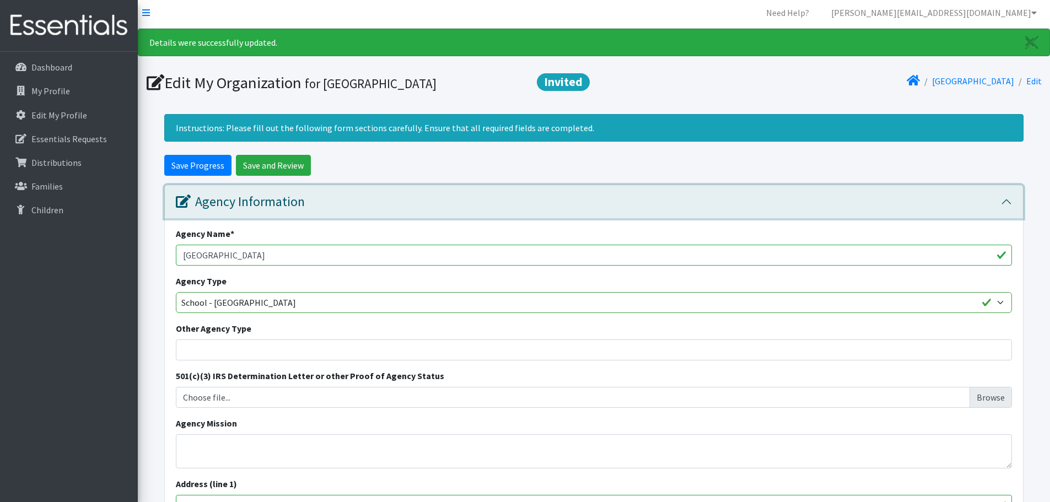
click at [270, 205] on div "Agency Information" at bounding box center [240, 202] width 129 height 16
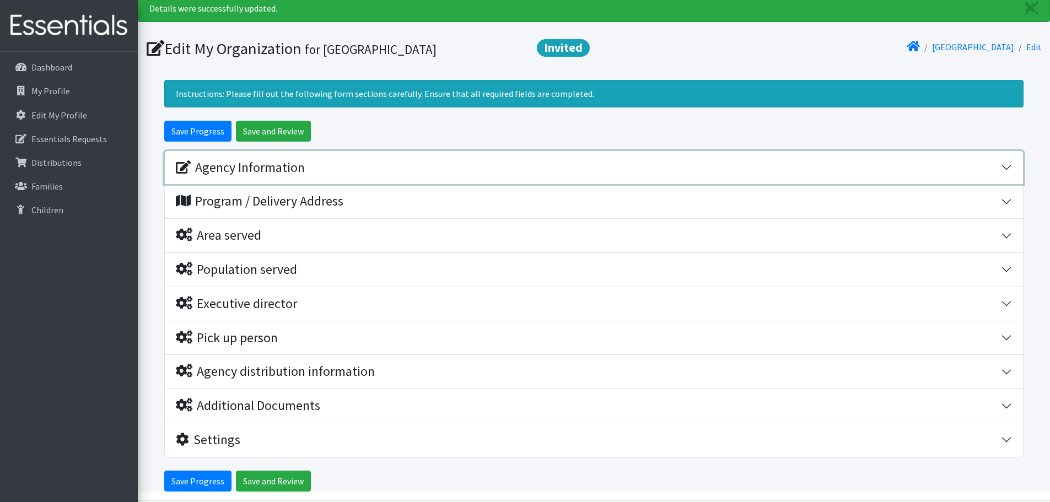
scroll to position [77, 0]
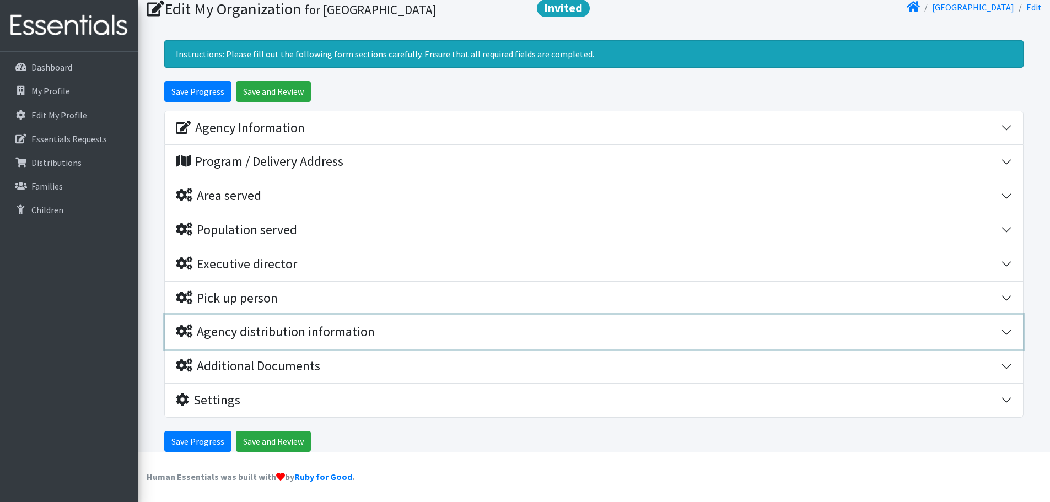
click at [274, 331] on div "Agency distribution information" at bounding box center [275, 332] width 199 height 16
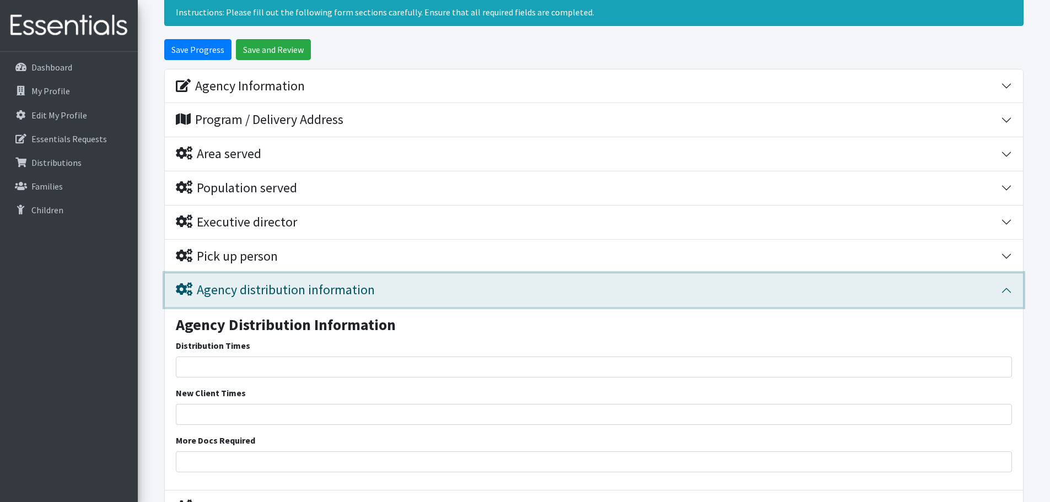
scroll to position [187, 0]
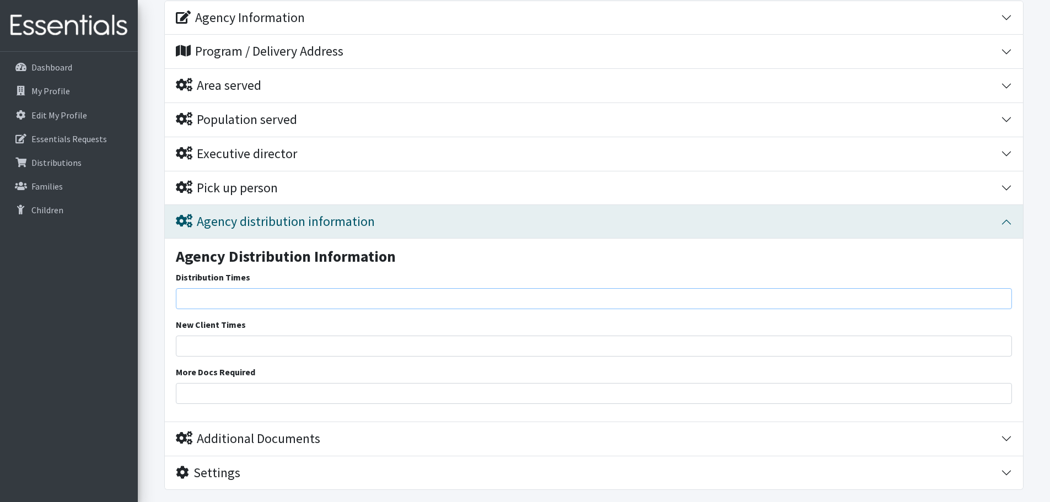
click at [232, 299] on input "Distribution Times" at bounding box center [594, 298] width 836 height 21
type input "7AM to 4PM"
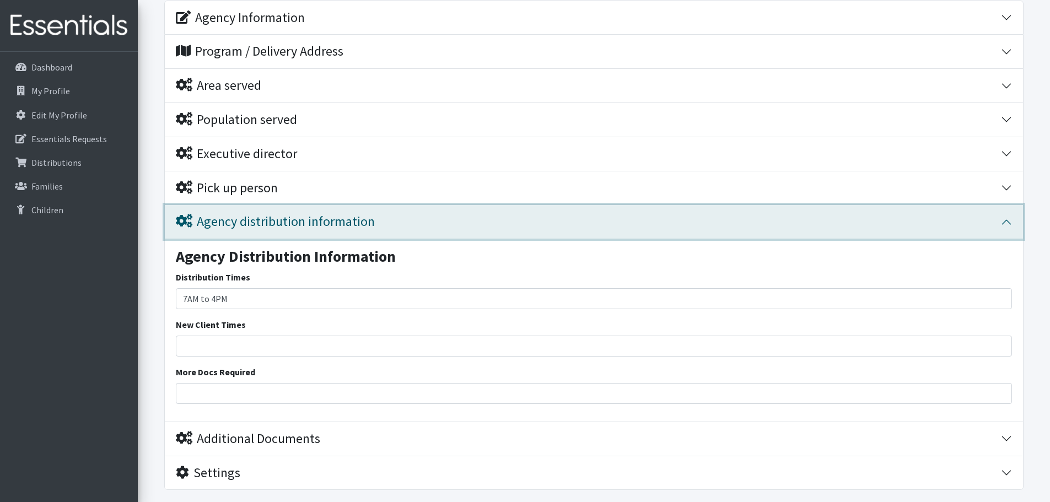
click at [246, 228] on div "Agency distribution information" at bounding box center [275, 222] width 199 height 16
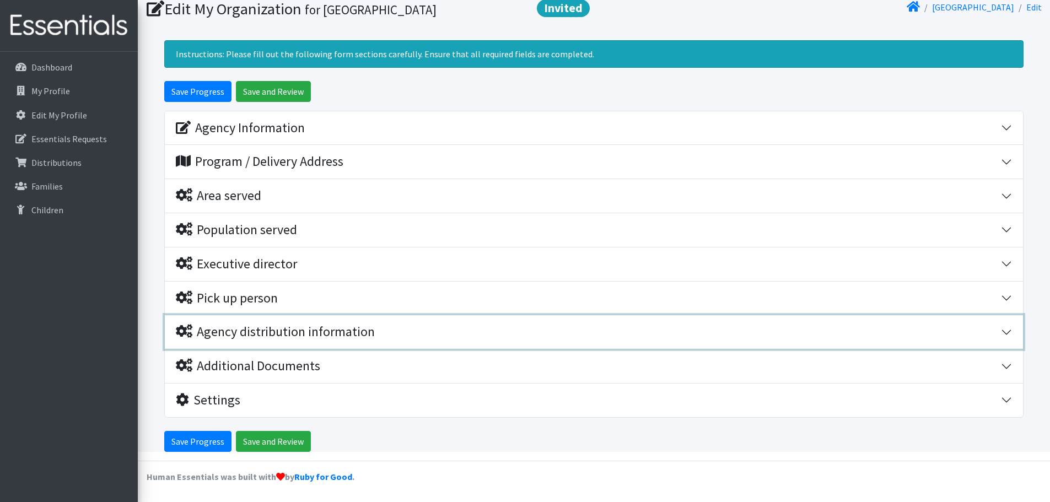
scroll to position [77, 0]
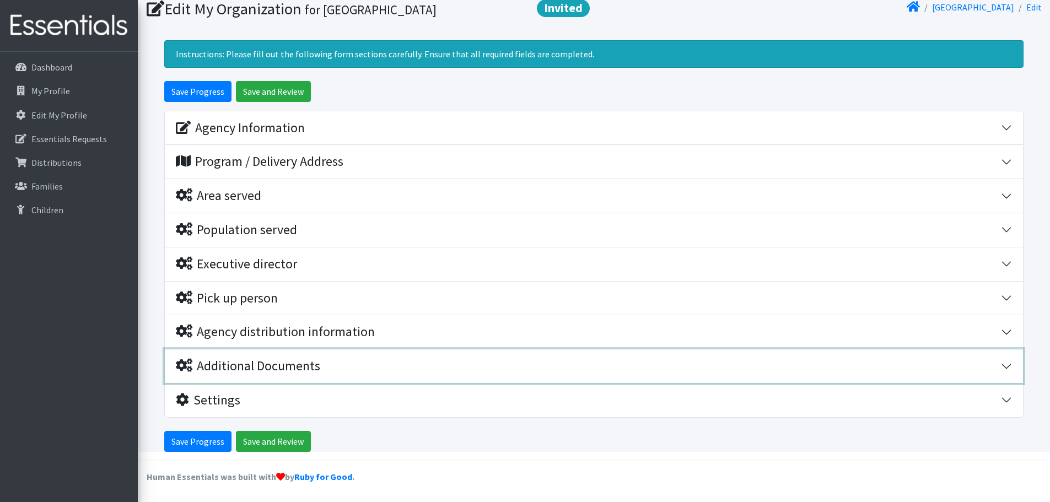
click at [271, 373] on div "Additional Documents" at bounding box center [248, 366] width 144 height 16
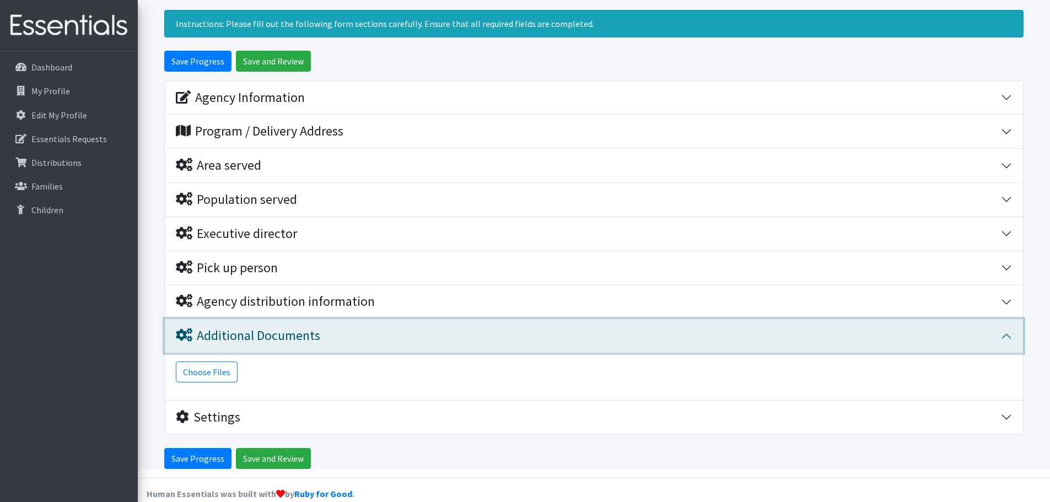
scroll to position [124, 0]
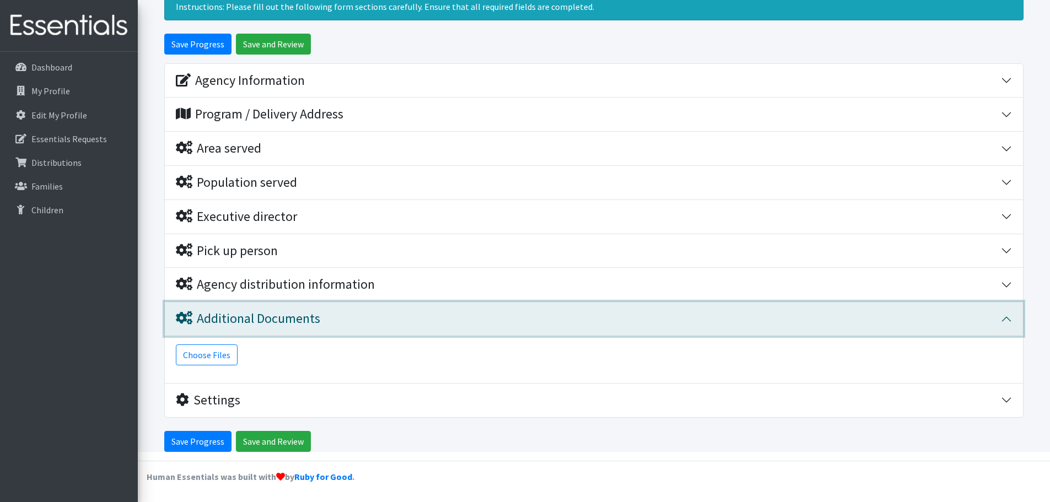
click at [243, 315] on div "Additional Documents" at bounding box center [248, 319] width 144 height 16
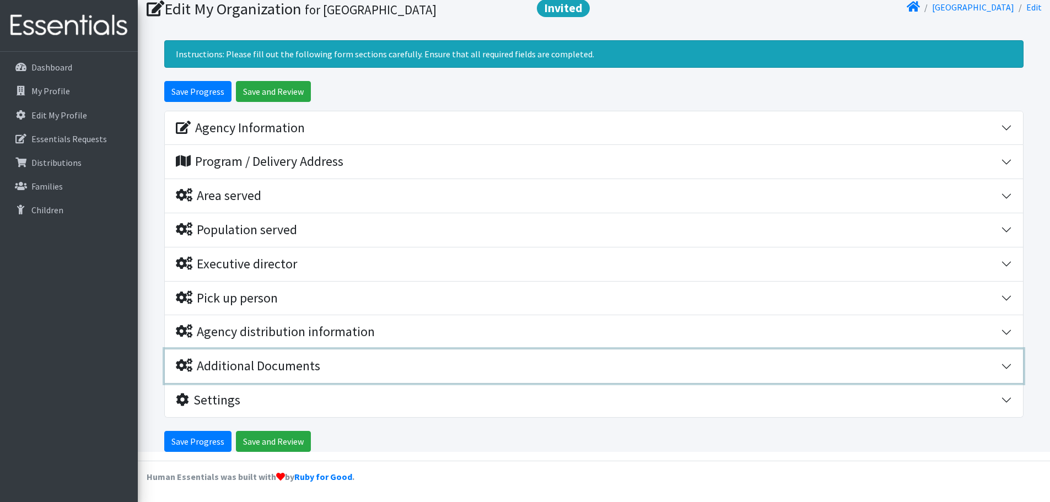
scroll to position [77, 0]
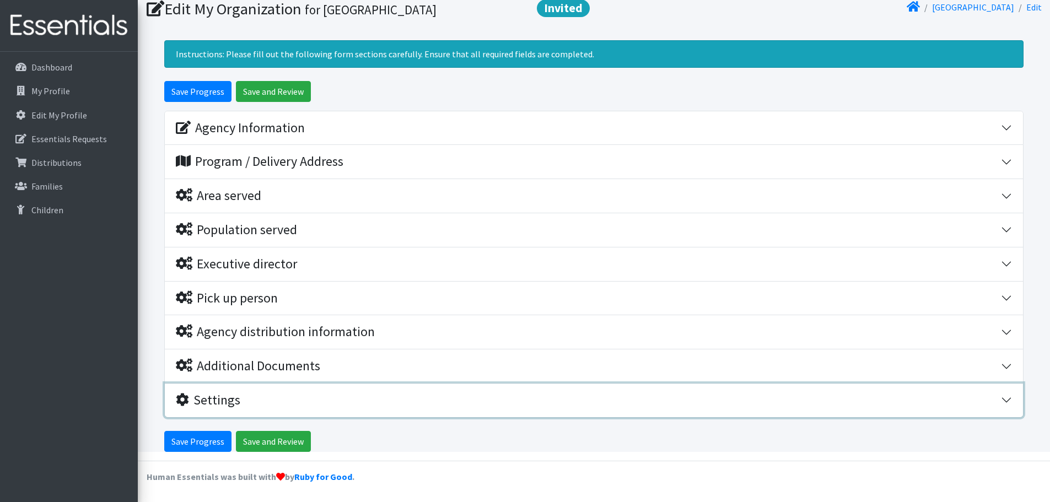
click at [224, 409] on button "Settings" at bounding box center [594, 401] width 858 height 34
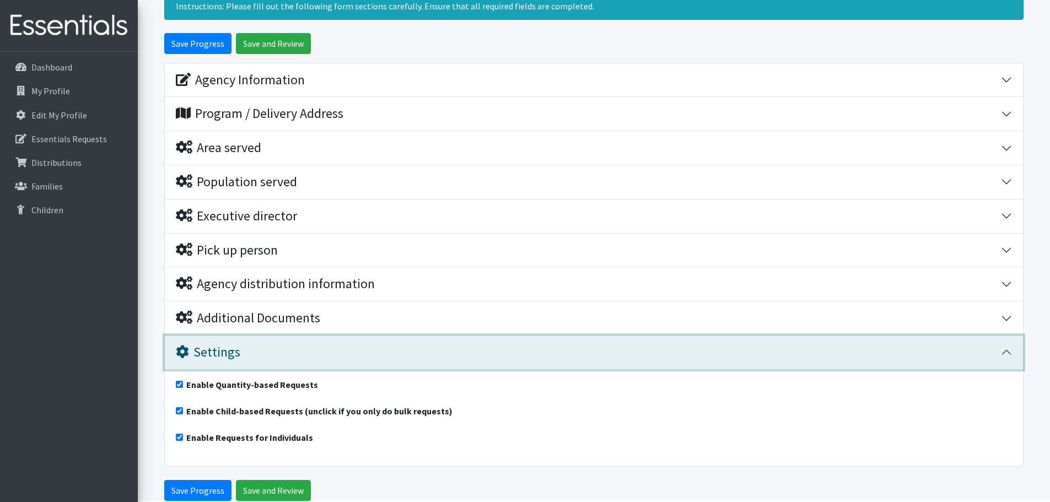
scroll to position [174, 0]
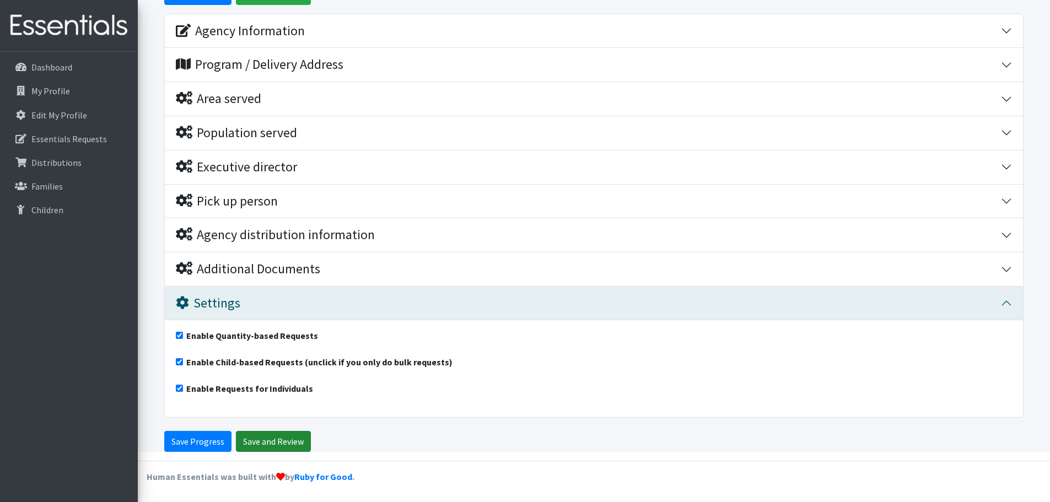
click at [272, 444] on input "Save and Review" at bounding box center [273, 441] width 75 height 21
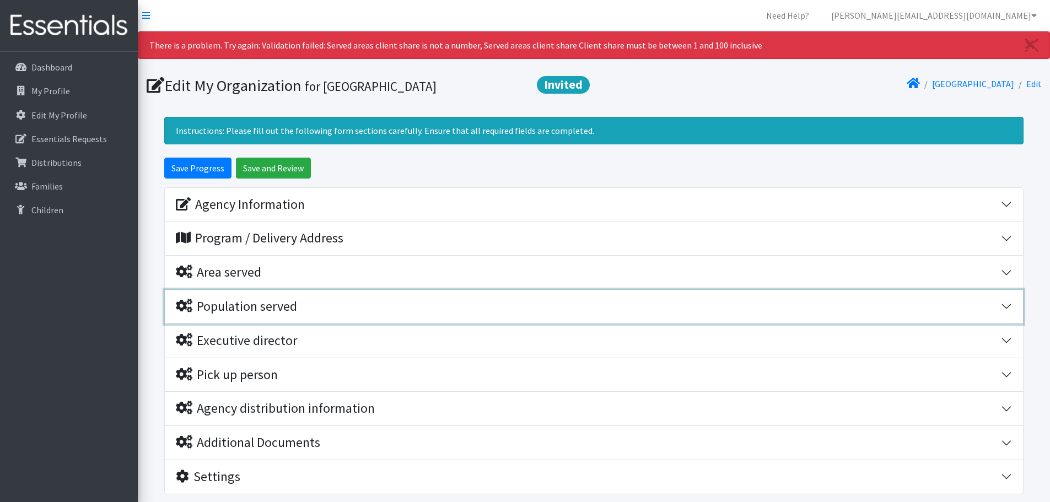
click at [275, 306] on div "Population served" at bounding box center [236, 307] width 121 height 16
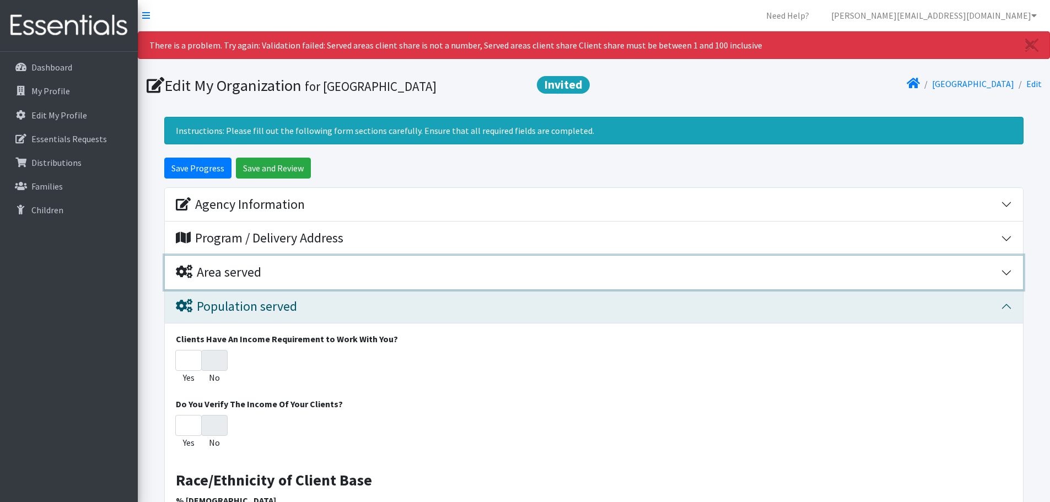
click at [266, 268] on div "Area served" at bounding box center [588, 273] width 825 height 16
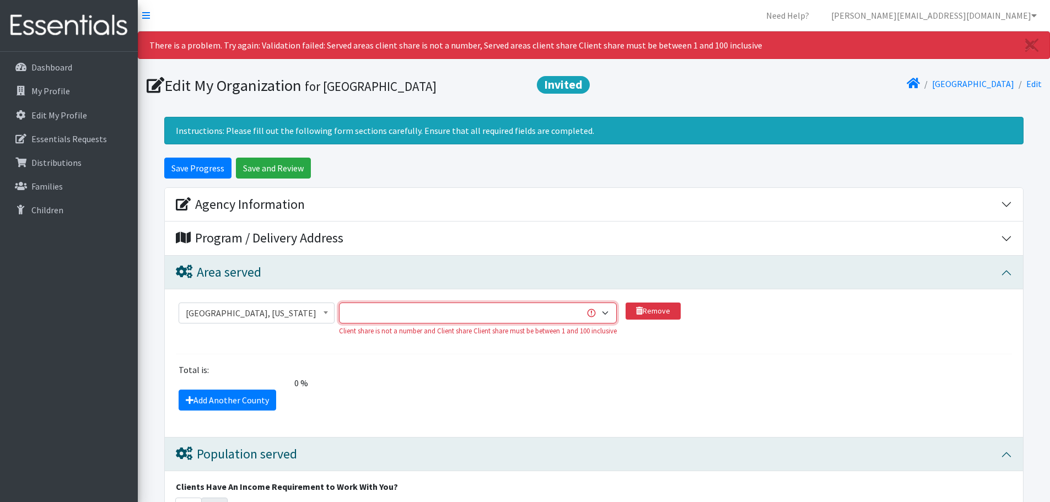
click at [560, 313] on select "1 2 3 4 5 6 7 8 9 10 11 12 13 14 15 16 17 18 19 20 21 22 23 24 25 26 27 28 29 3…" at bounding box center [478, 313] width 278 height 21
select select "100"
click at [341, 303] on select "1 2 3 4 5 6 7 8 9 10 11 12 13 14 15 16 17 18 19 20 21 22 23 24 25 26 27 28 29 3…" at bounding box center [478, 313] width 278 height 21
click at [447, 402] on div "Add Another County" at bounding box center [594, 400] width 844 height 21
click at [284, 169] on input "Save and Review" at bounding box center [273, 168] width 75 height 21
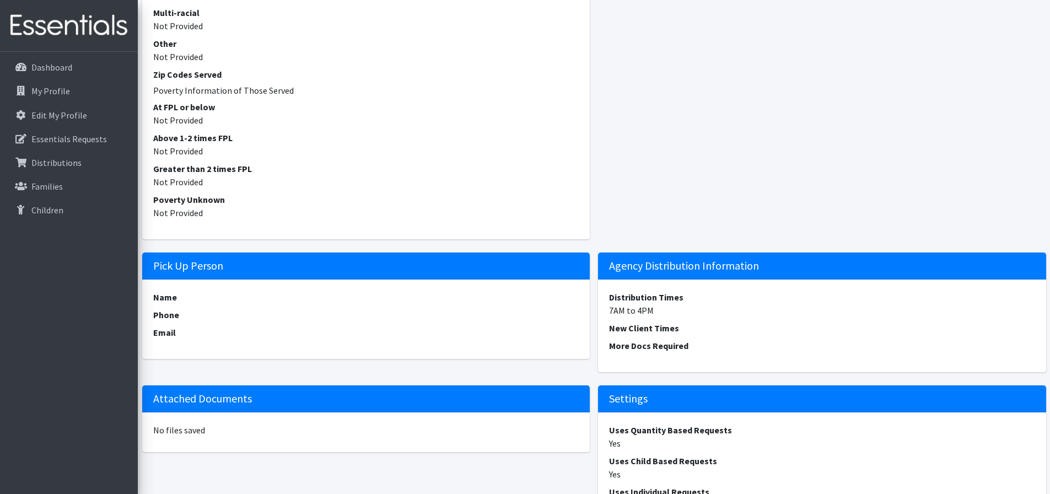
scroll to position [907, 0]
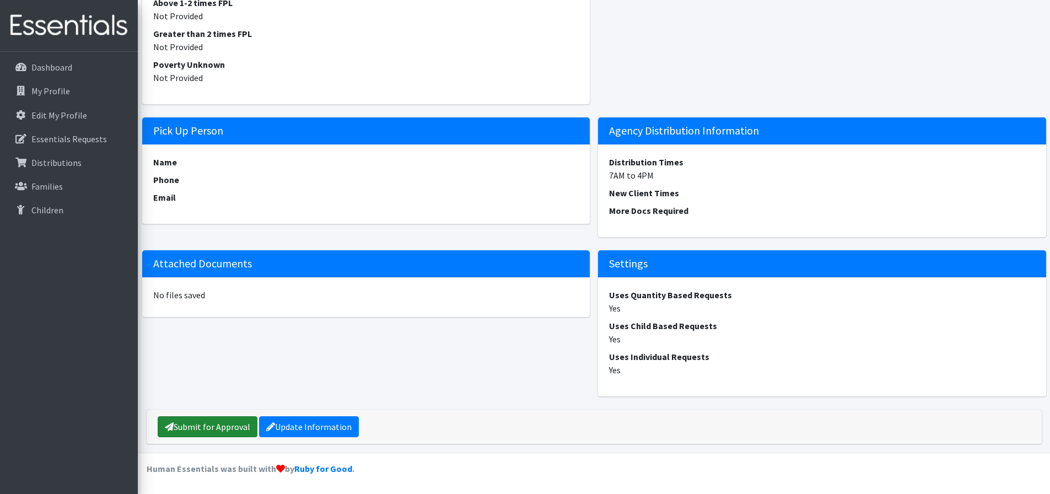
click at [215, 424] on link "Submit for Approval" at bounding box center [208, 426] width 100 height 21
